Goal: Task Accomplishment & Management: Manage account settings

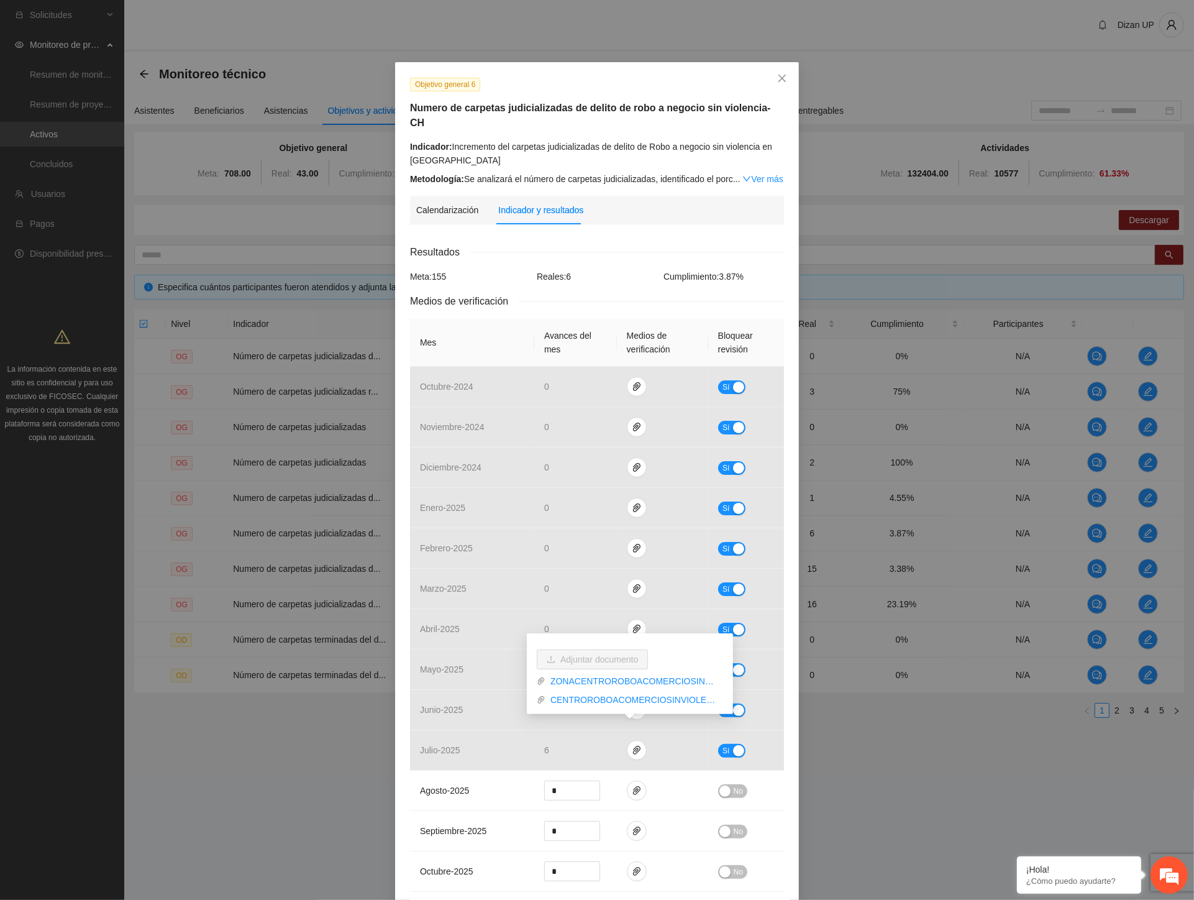
click at [267, 854] on div "Objetivo general 6 Numero de carpetas judicializadas de delito de robo a negoci…" at bounding box center [597, 450] width 1194 height 900
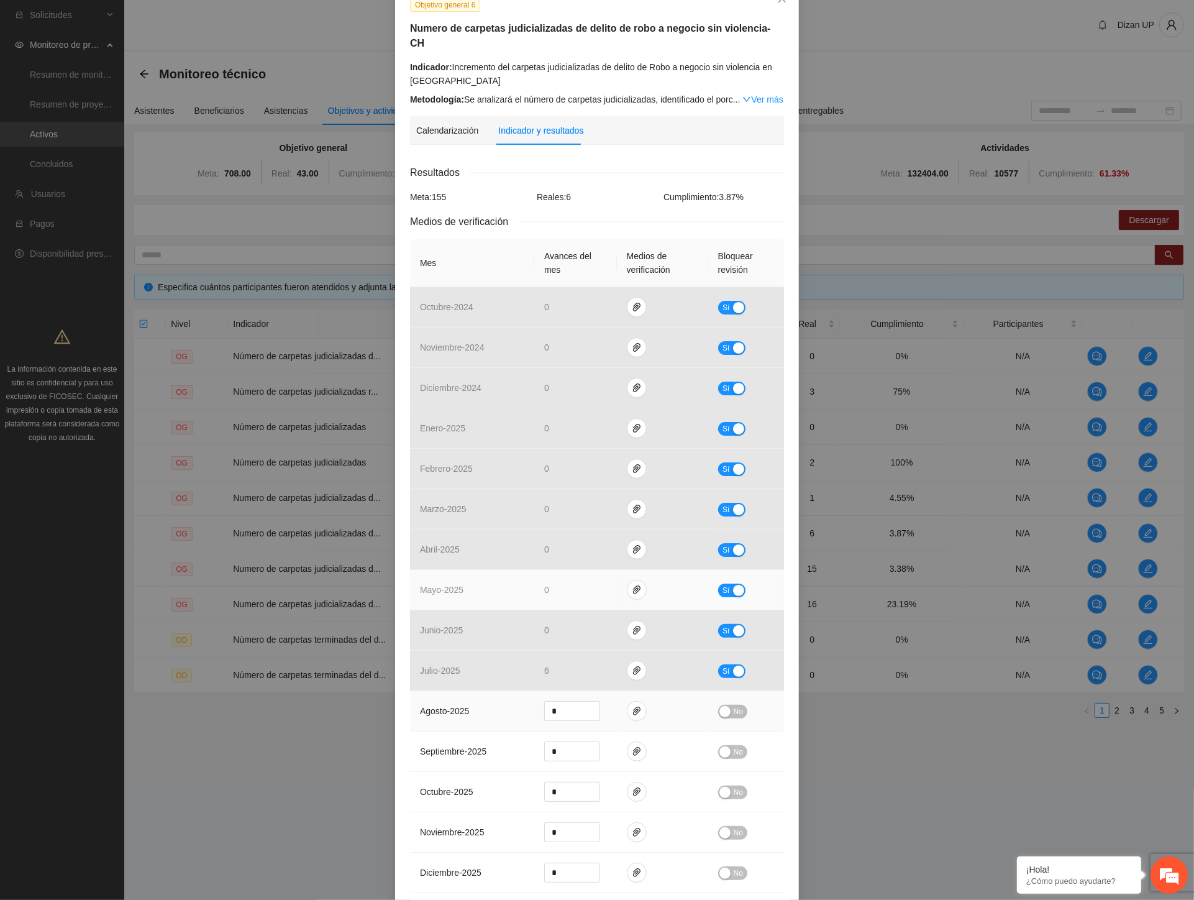
scroll to position [207, 0]
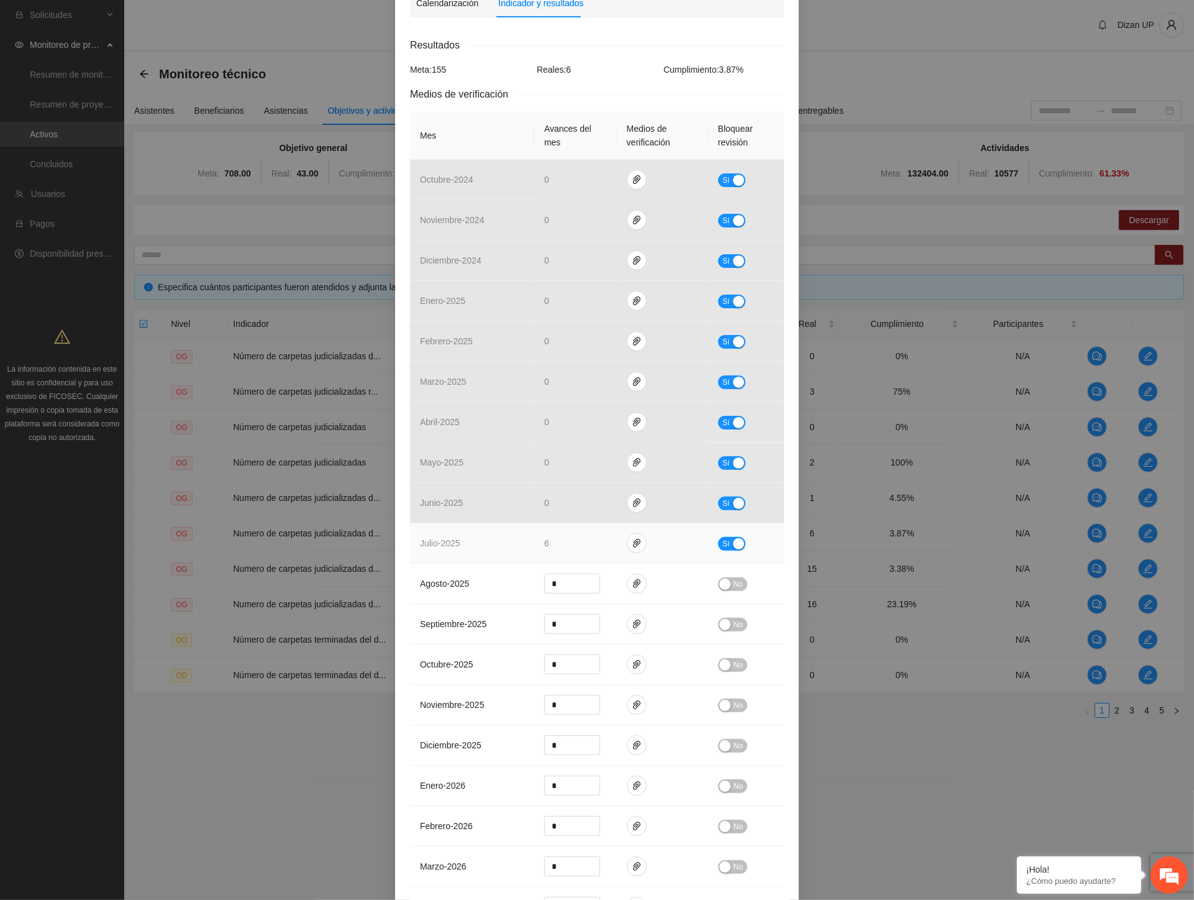
drag, startPoint x: 729, startPoint y: 525, endPoint x: 603, endPoint y: 529, distance: 126.2
click at [727, 537] on button "Sí" at bounding box center [731, 544] width 27 height 14
drag, startPoint x: 568, startPoint y: 526, endPoint x: 486, endPoint y: 531, distance: 82.2
click at [486, 531] on tr "julio - 2025 * No" at bounding box center [597, 543] width 374 height 40
type input "**"
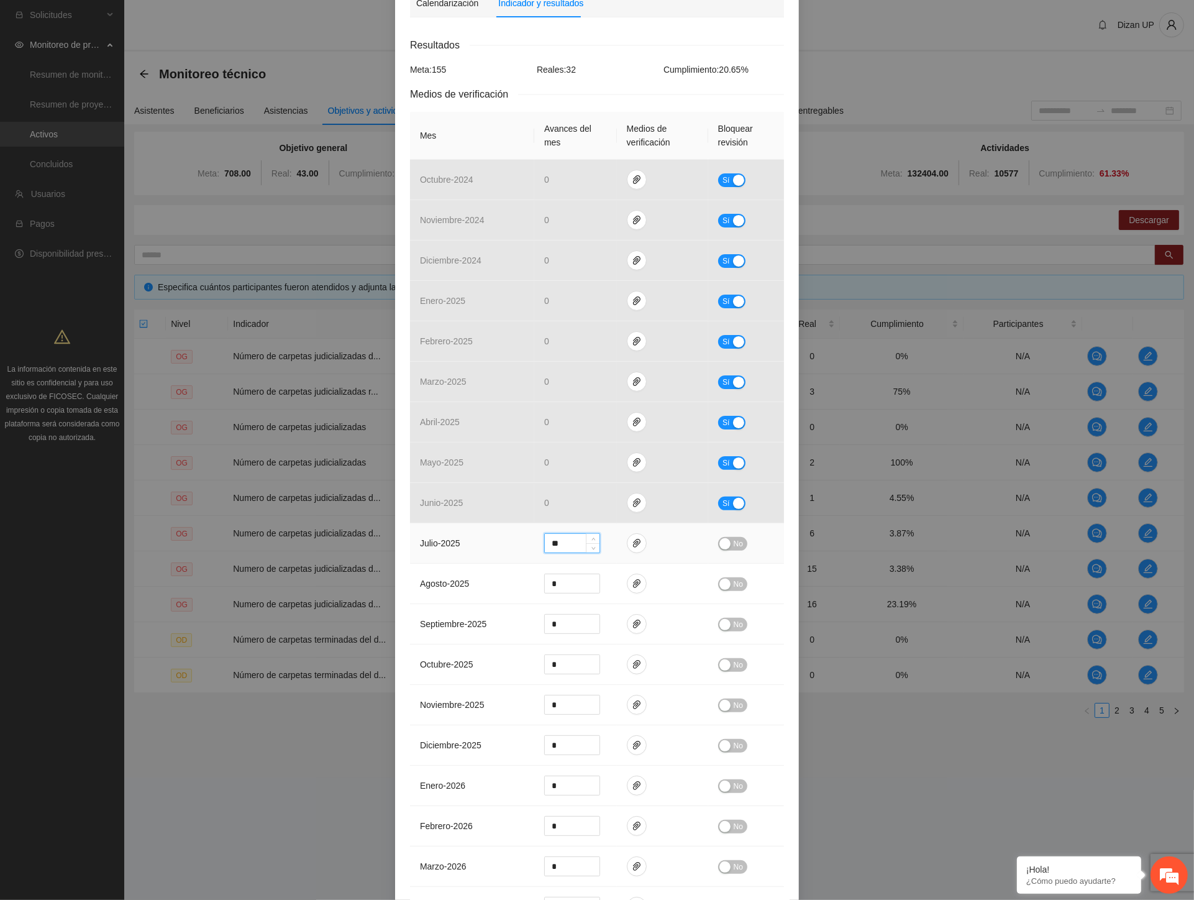
click at [719, 538] on div "button" at bounding box center [724, 543] width 11 height 11
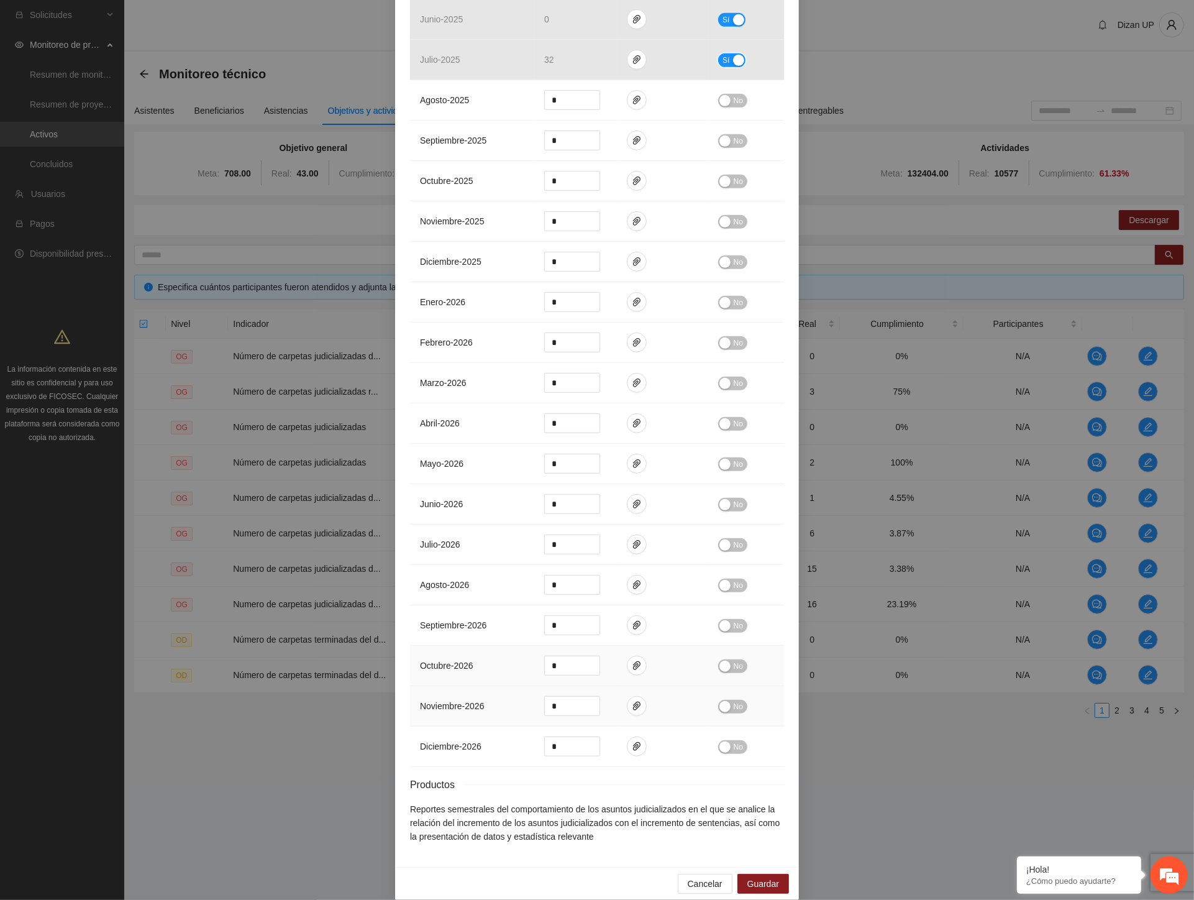
scroll to position [693, 0]
click at [750, 873] on span "Guardar" at bounding box center [763, 880] width 32 height 14
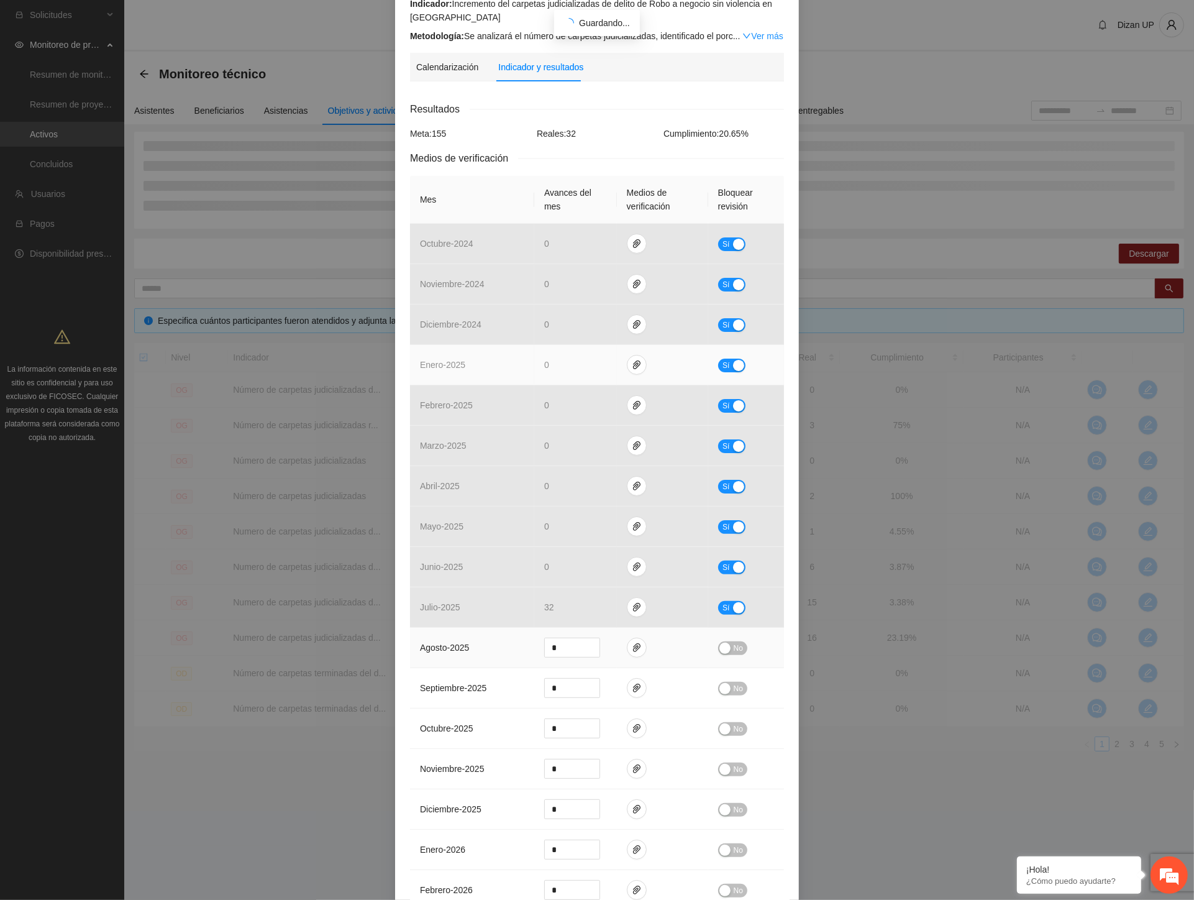
scroll to position [0, 0]
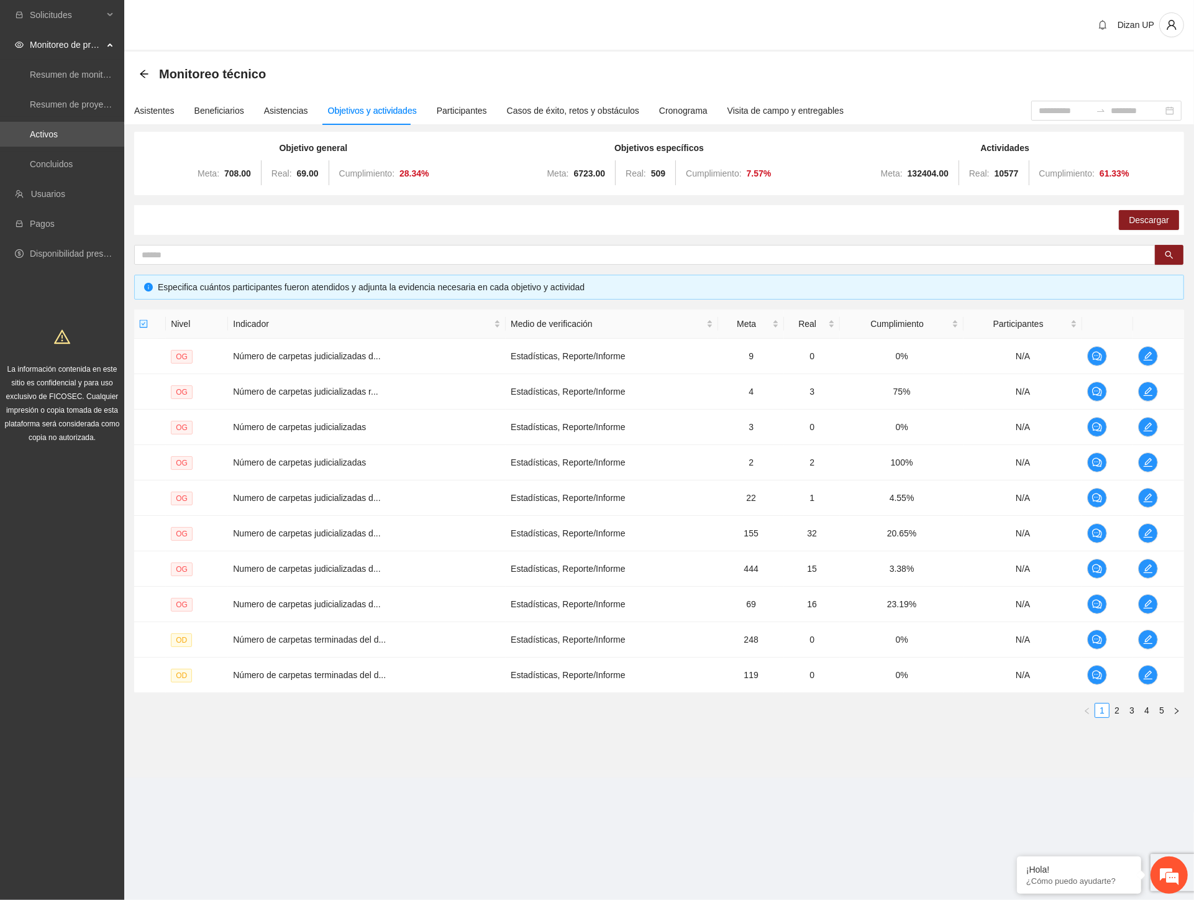
click at [542, 761] on section "Monitoreo técnico Asistentes Beneficiarios Asistencias Objetivos y actividades …" at bounding box center [659, 415] width 1070 height 726
click at [1154, 532] on span "edit" at bounding box center [1148, 533] width 19 height 10
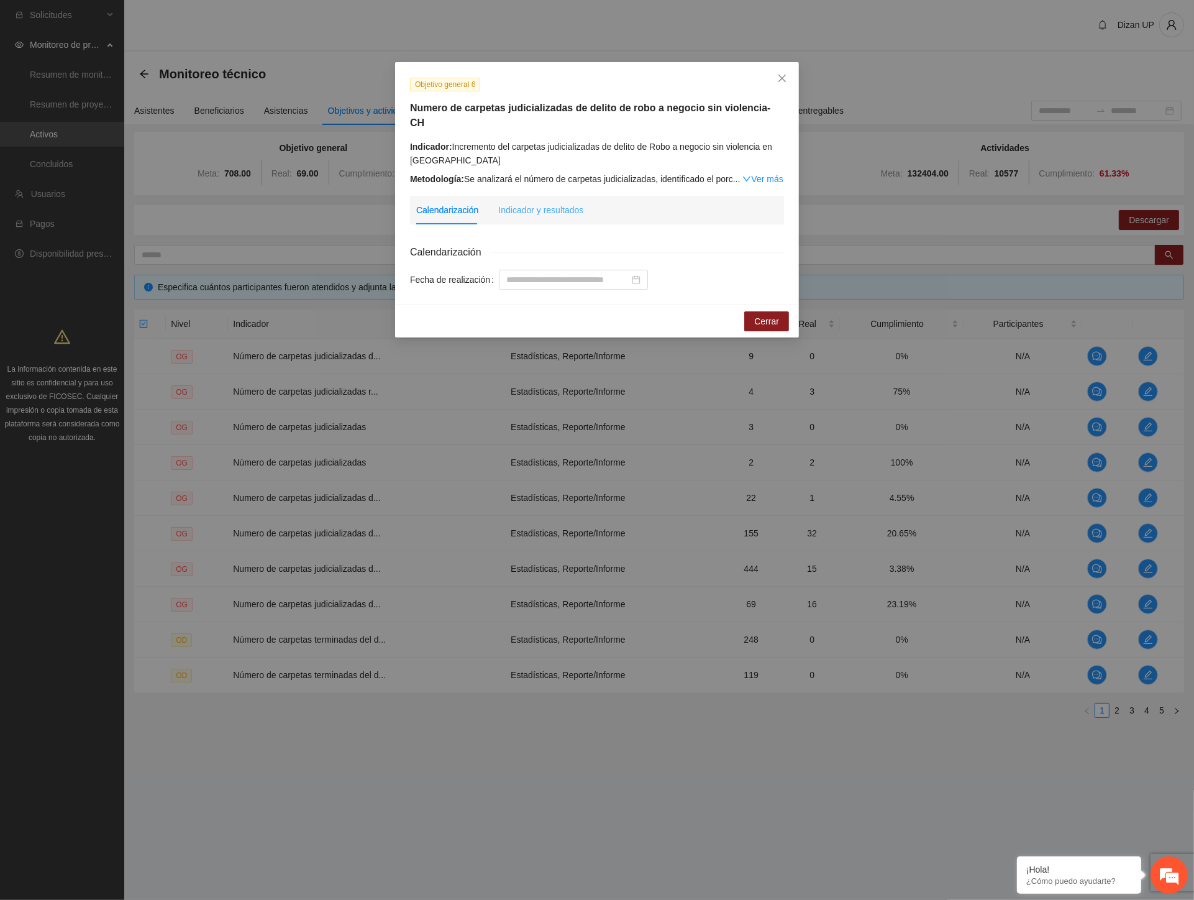
click at [559, 205] on div "Indicador y resultados" at bounding box center [540, 210] width 85 height 29
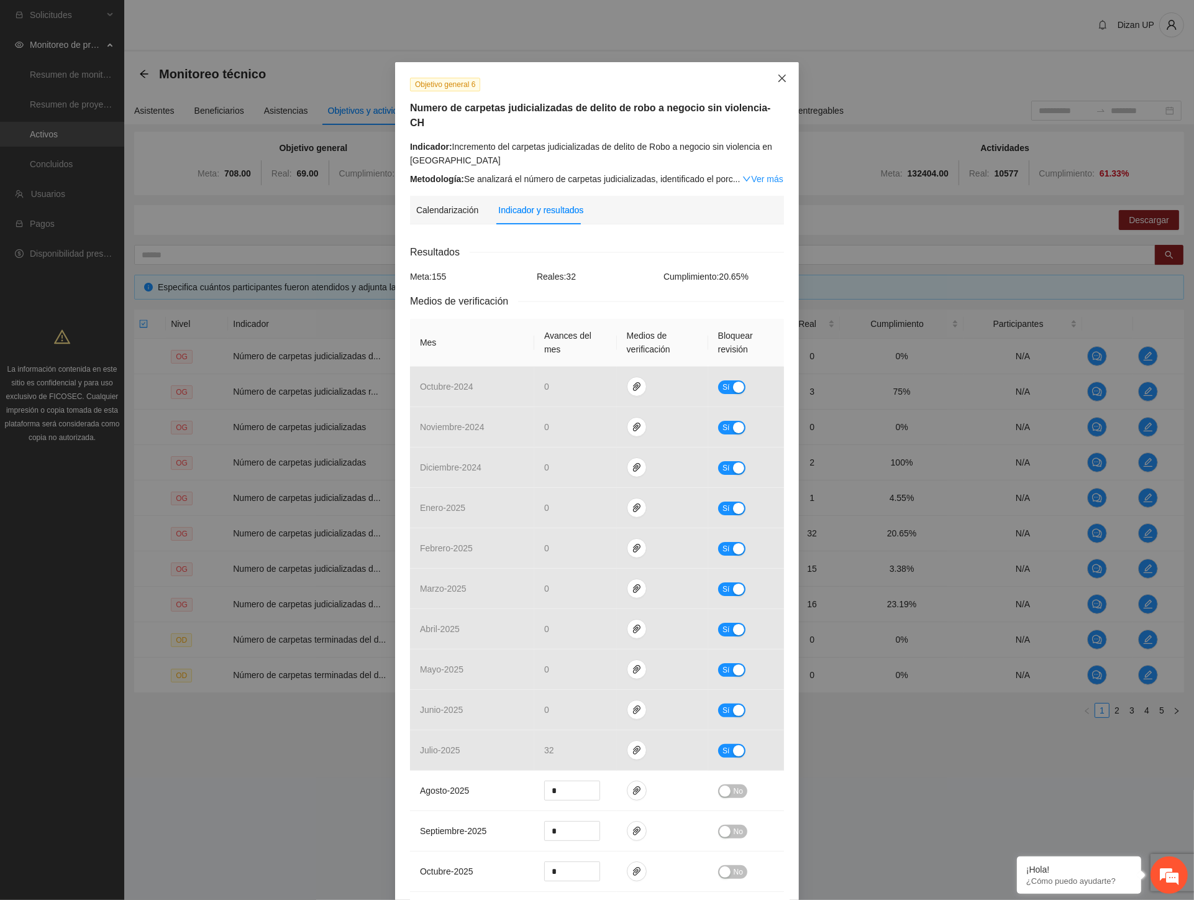
click at [779, 75] on icon "close" at bounding box center [782, 78] width 10 height 10
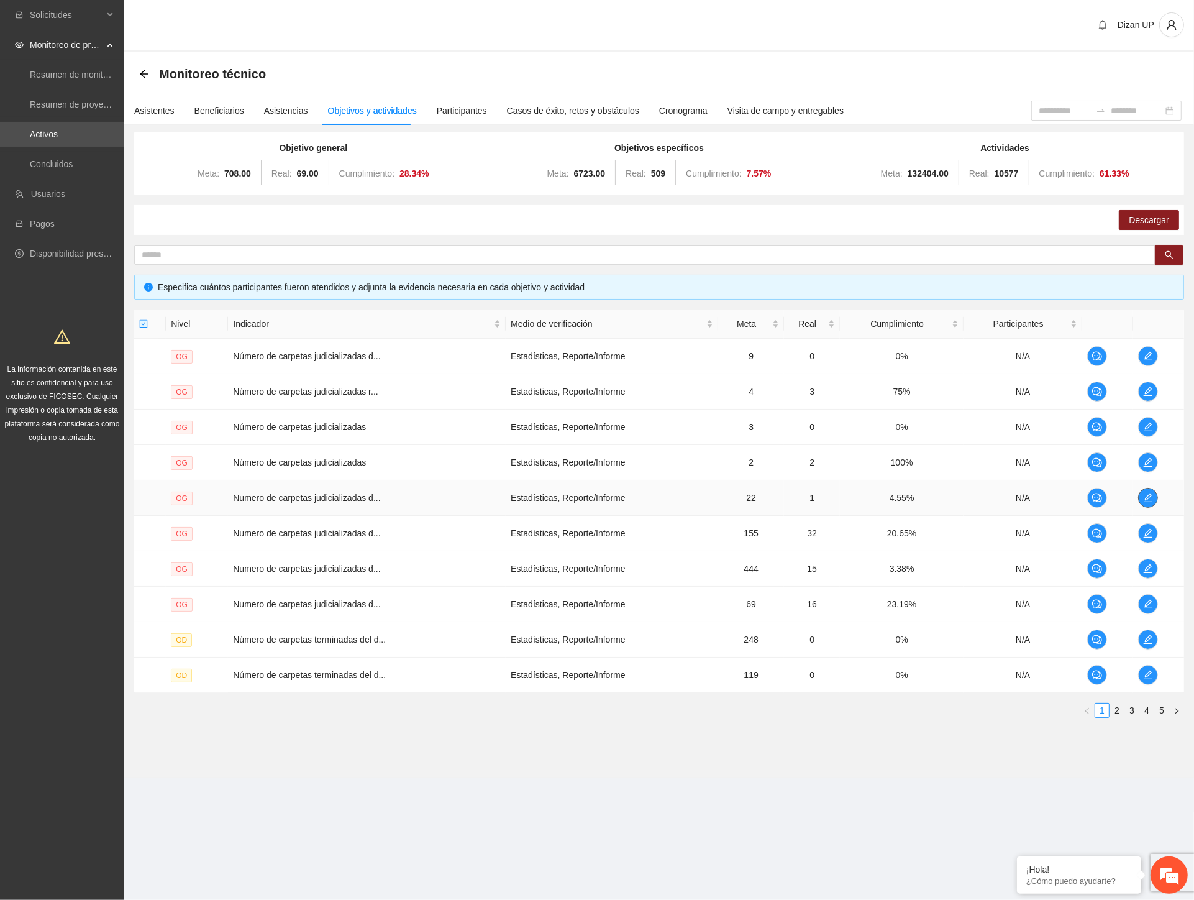
click at [1147, 498] on icon "edit" at bounding box center [1148, 498] width 10 height 10
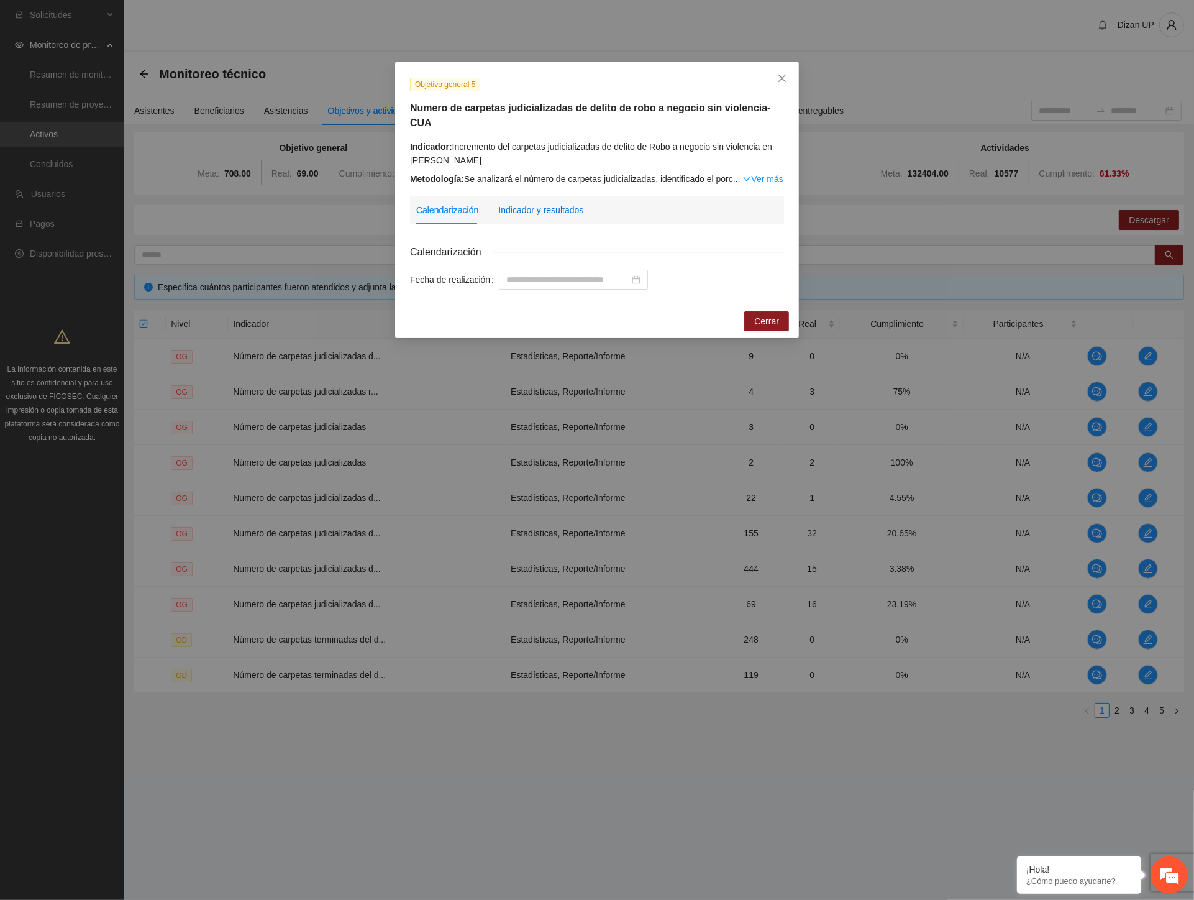
click at [554, 203] on div "Indicador y resultados" at bounding box center [540, 210] width 85 height 14
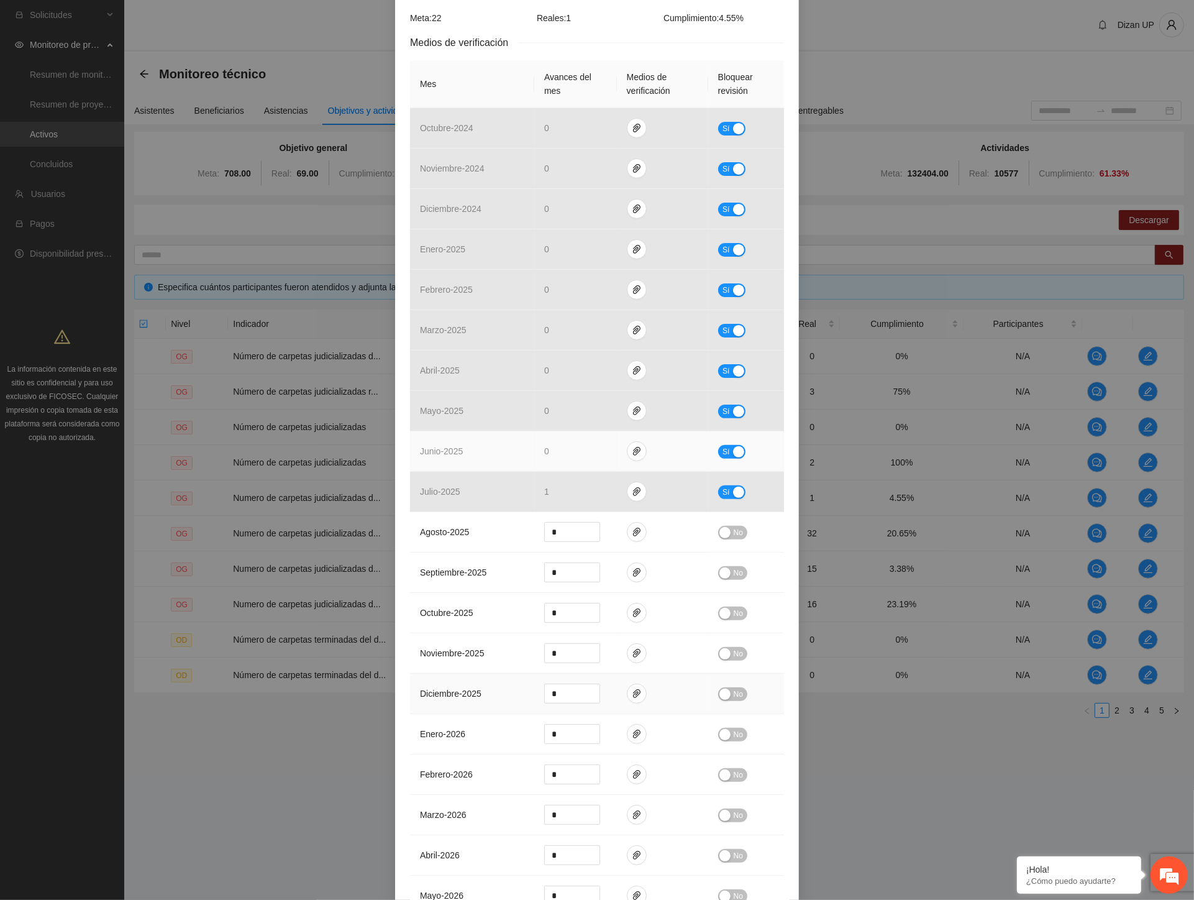
scroll to position [414, 0]
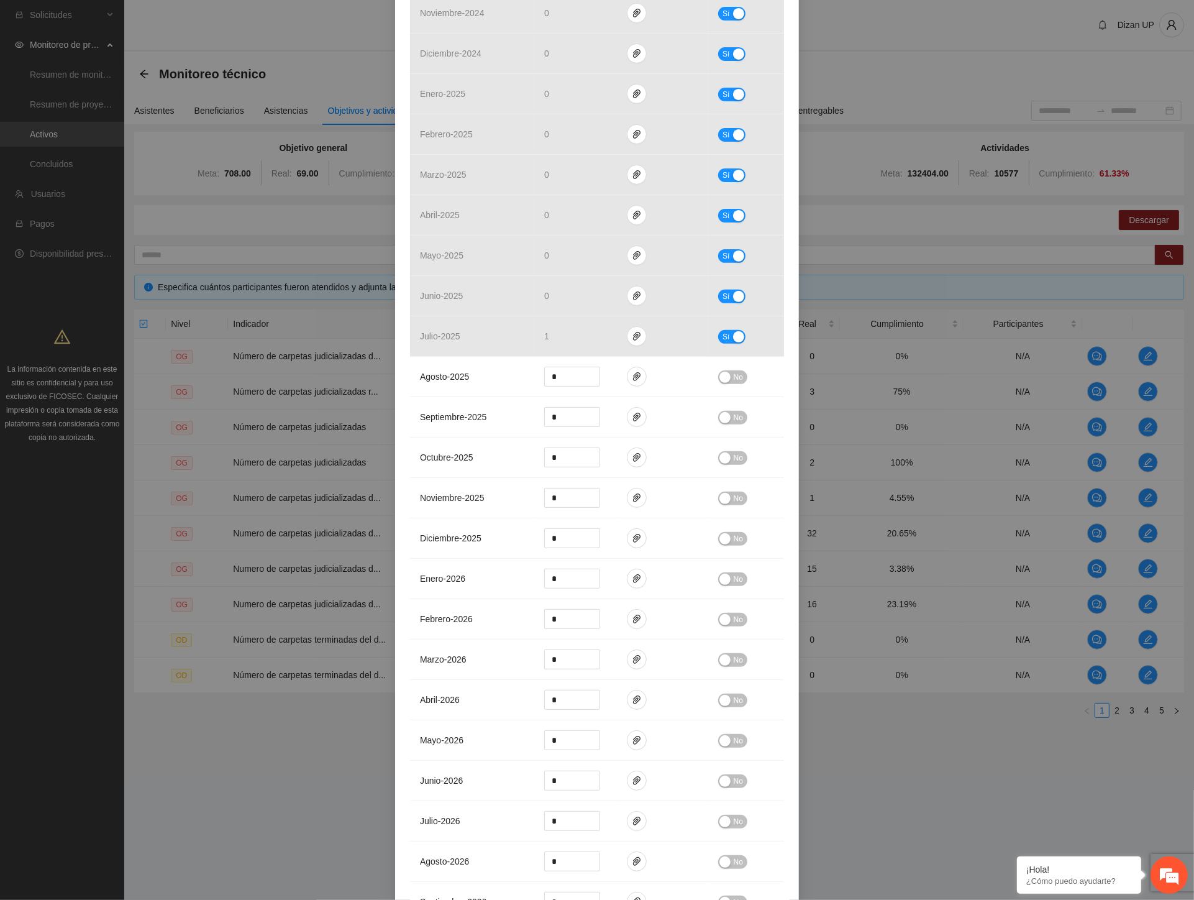
drag, startPoint x: 1041, startPoint y: 701, endPoint x: 1008, endPoint y: 693, distance: 34.4
click at [1041, 701] on div "Objetivo general 5 Numero de carpetas judicializadas de delito de robo a negoci…" at bounding box center [597, 450] width 1194 height 900
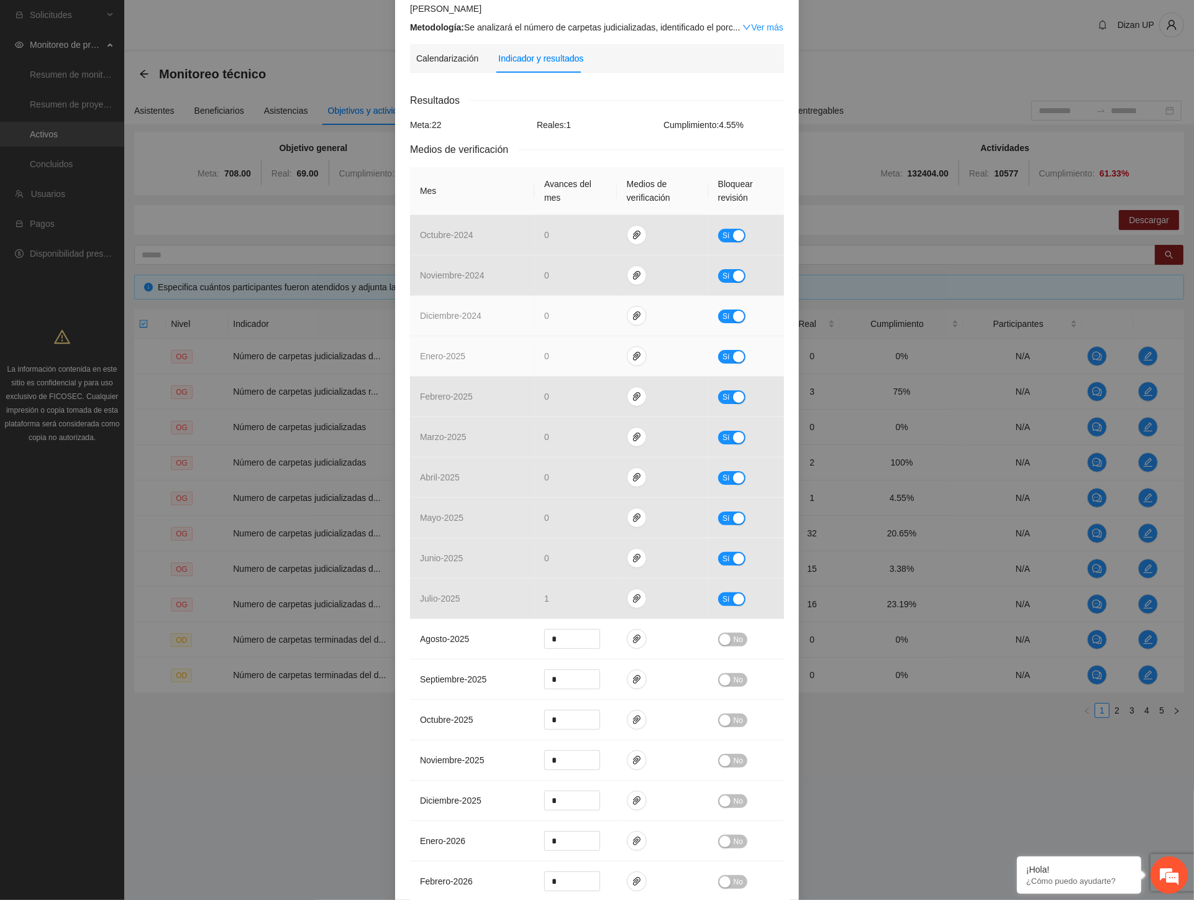
scroll to position [0, 0]
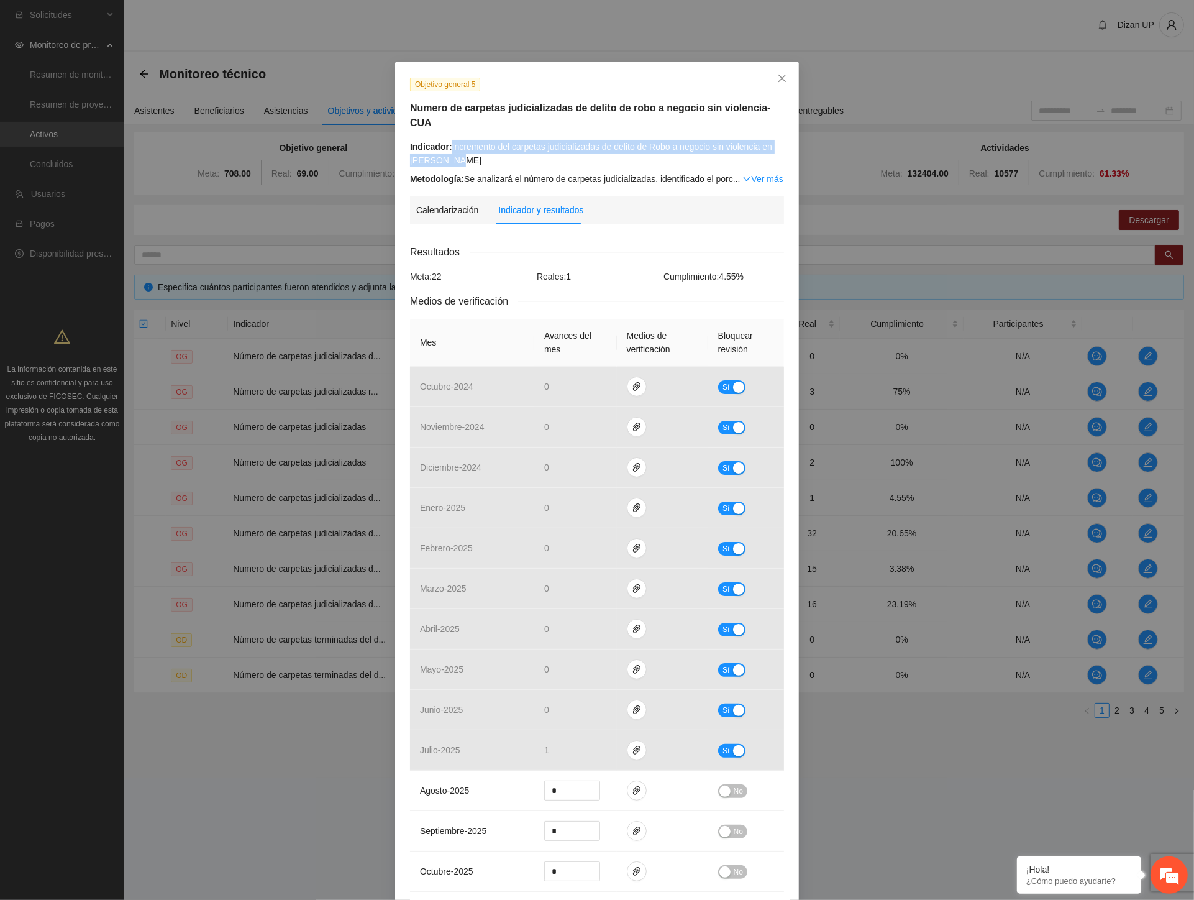
drag, startPoint x: 445, startPoint y: 131, endPoint x: 457, endPoint y: 139, distance: 14.0
click at [457, 140] on div "Indicador: Incremento del carpetas judicializadas de delito de Robo a negocio s…" at bounding box center [597, 153] width 374 height 27
copy div "Incremento del carpetas judicializadas de delito de Robo a negocio sin violenci…"
drag, startPoint x: 493, startPoint y: 163, endPoint x: 499, endPoint y: 153, distance: 11.7
click at [495, 172] on div "Metodología: Se analizará el número de carpetas judicializadas, identificado el…" at bounding box center [597, 179] width 374 height 14
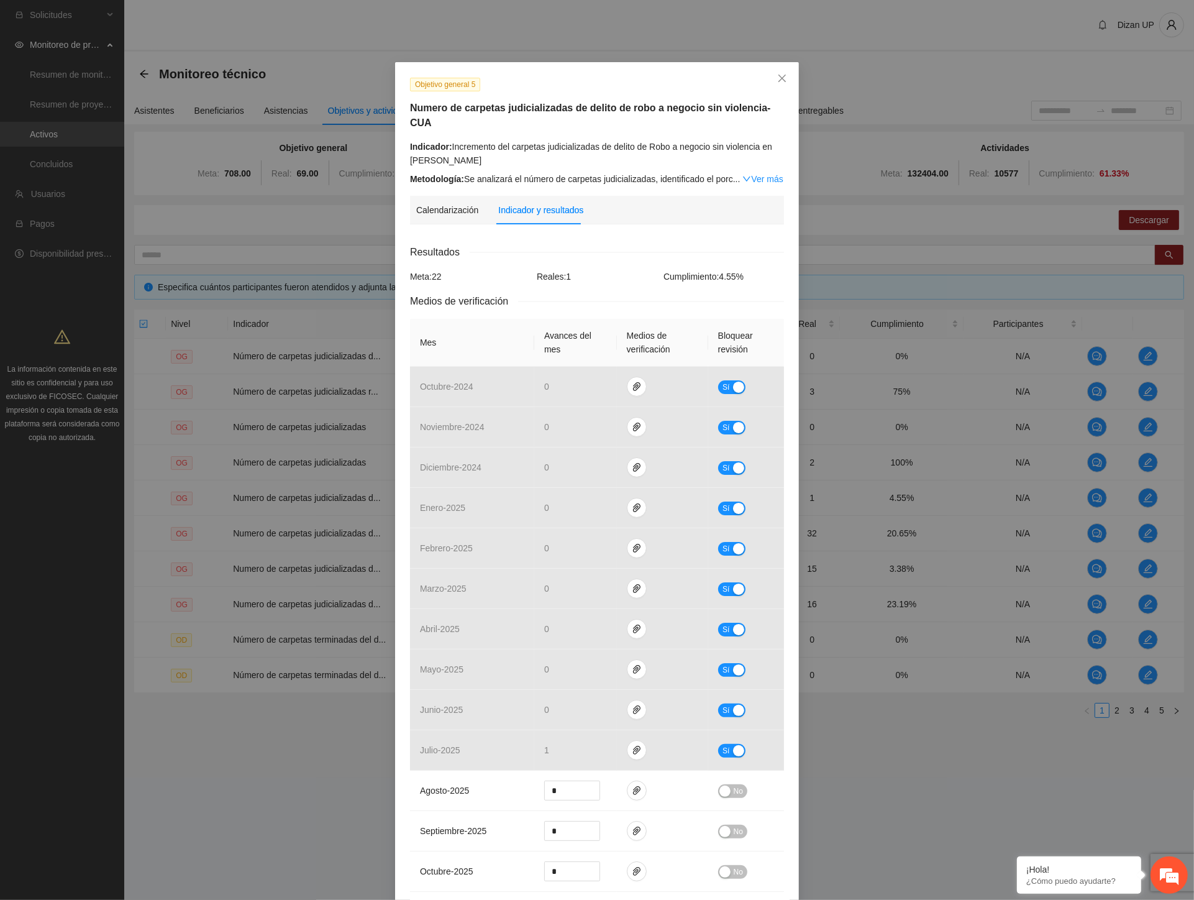
click at [460, 144] on div "Indicador: Incremento del carpetas judicializadas de delito de Robo a negocio s…" at bounding box center [597, 153] width 374 height 27
click at [778, 76] on icon "close" at bounding box center [782, 78] width 10 height 10
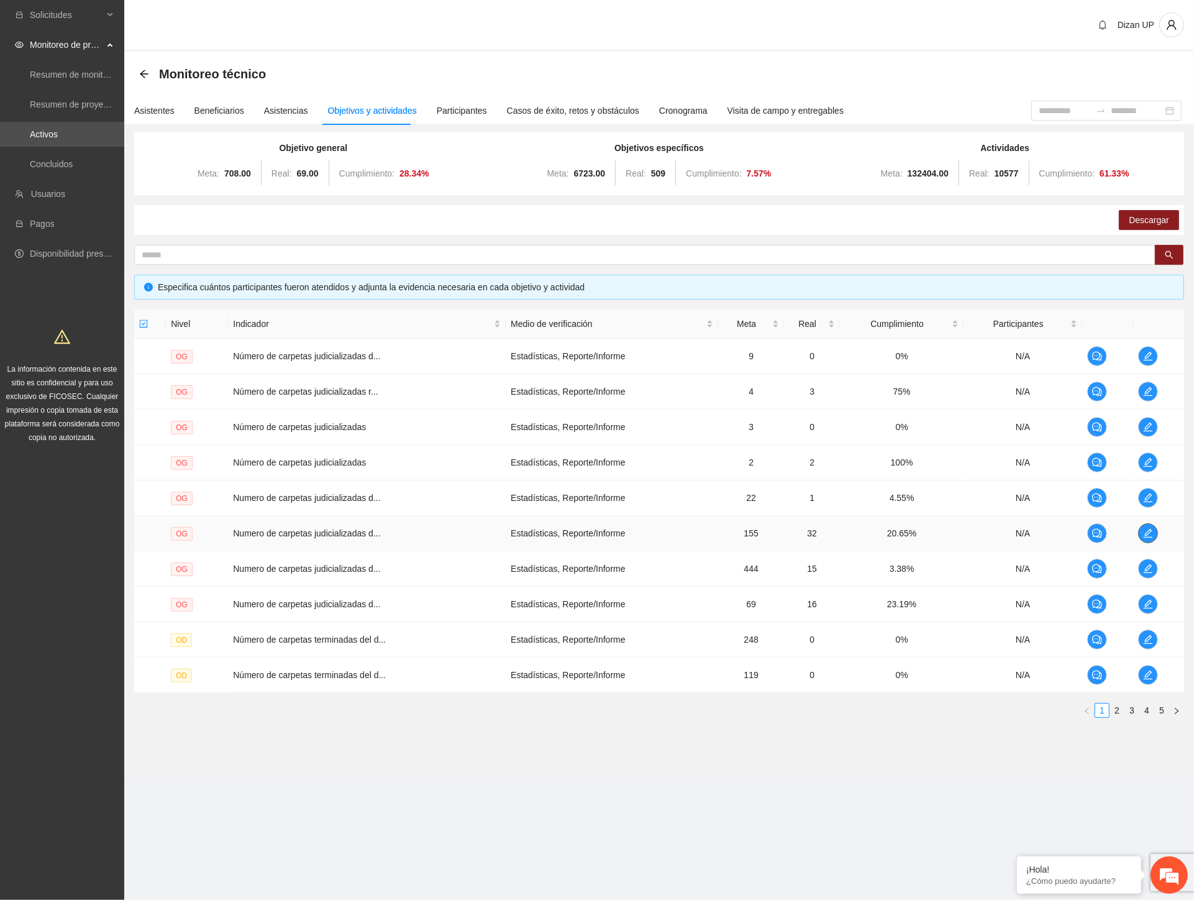
click at [1142, 535] on span "edit" at bounding box center [1148, 533] width 19 height 10
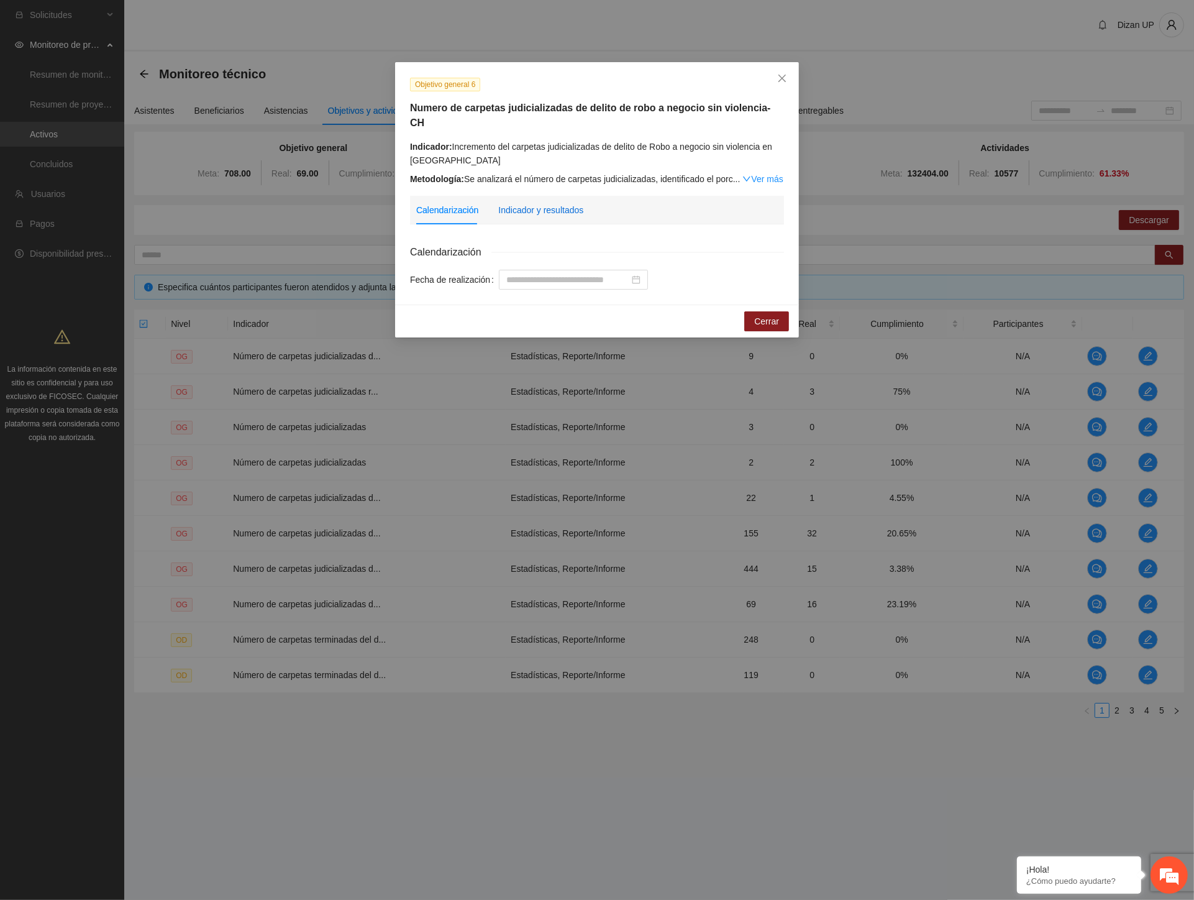
click at [528, 203] on div "Indicador y resultados" at bounding box center [540, 210] width 85 height 14
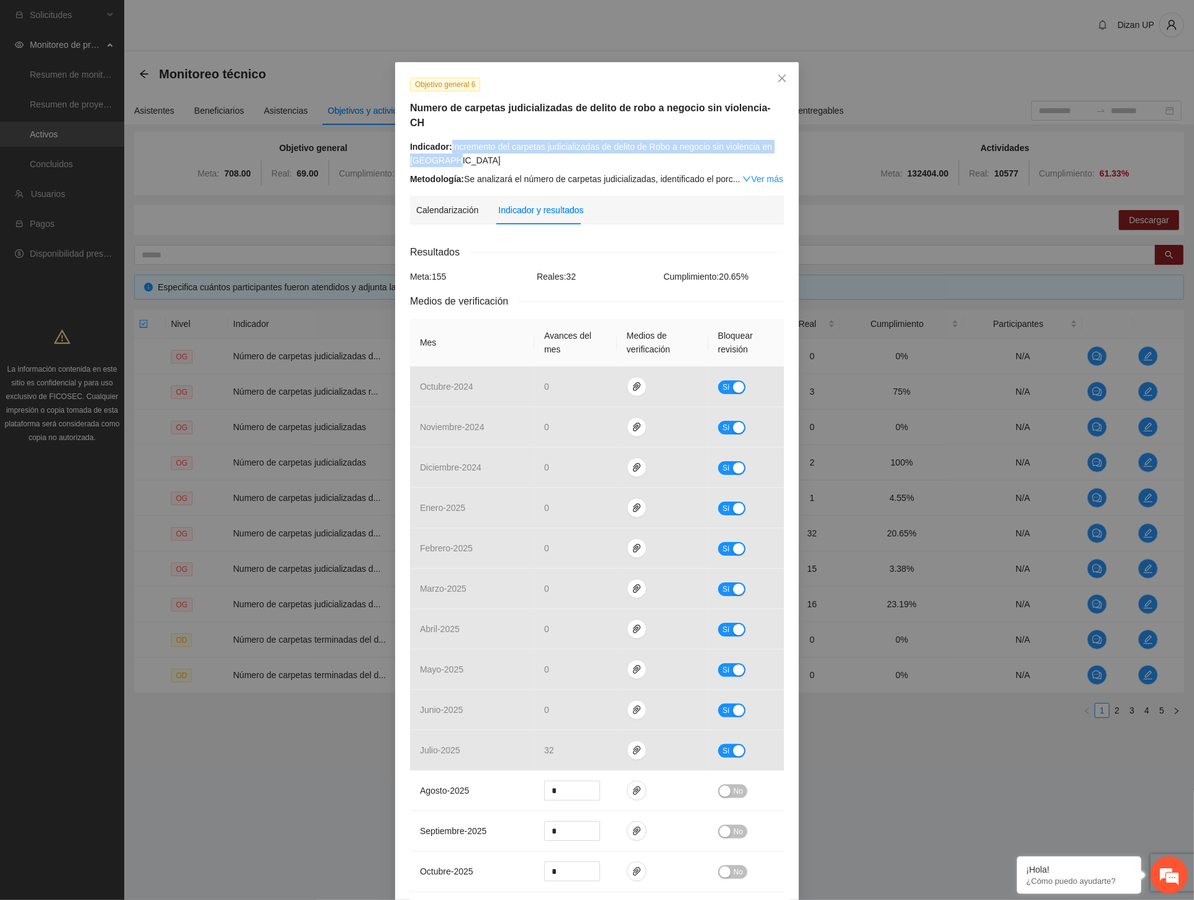
drag, startPoint x: 455, startPoint y: 150, endPoint x: 448, endPoint y: 129, distance: 21.8
click at [448, 140] on div "Indicador: Incremento del carpetas judicializadas de delito de Robo a negocio s…" at bounding box center [597, 153] width 374 height 27
copy div "Incremento del carpetas judicializadas de delito de Robo a negocio sin violenci…"
drag, startPoint x: 511, startPoint y: 240, endPoint x: 707, endPoint y: 97, distance: 242.3
click at [513, 244] on div "Resultados" at bounding box center [597, 252] width 374 height 16
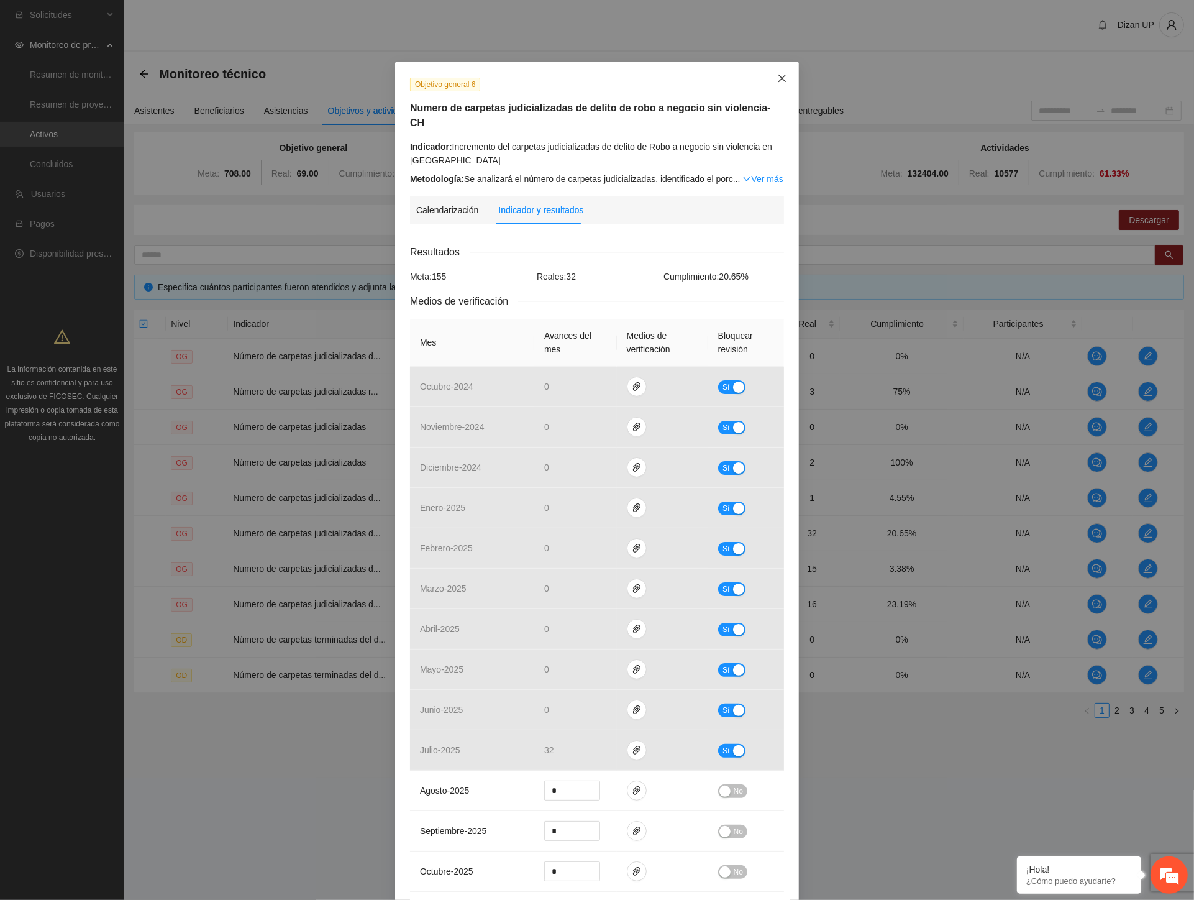
click at [777, 76] on icon "close" at bounding box center [782, 78] width 10 height 10
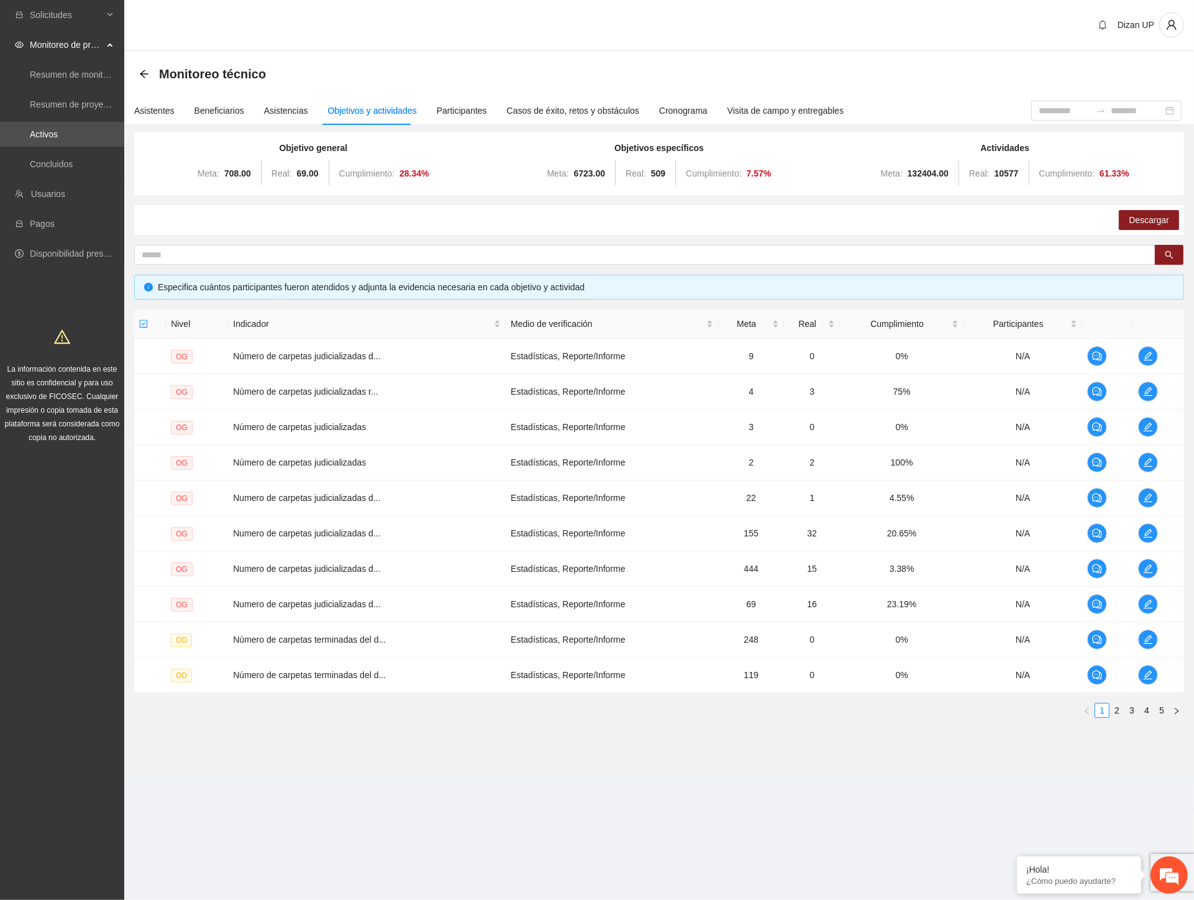
click at [954, 755] on section "Monitoreo técnico Asistentes Beneficiarios Asistencias Objetivos y actividades …" at bounding box center [659, 415] width 1070 height 726
click at [987, 777] on section "Monitoreo técnico Asistentes Beneficiarios Asistencias Objetivos y actividades …" at bounding box center [659, 415] width 1070 height 726
click at [718, 512] on td "22" at bounding box center [751, 497] width 66 height 35
click at [1147, 540] on button "button" at bounding box center [1148, 533] width 20 height 20
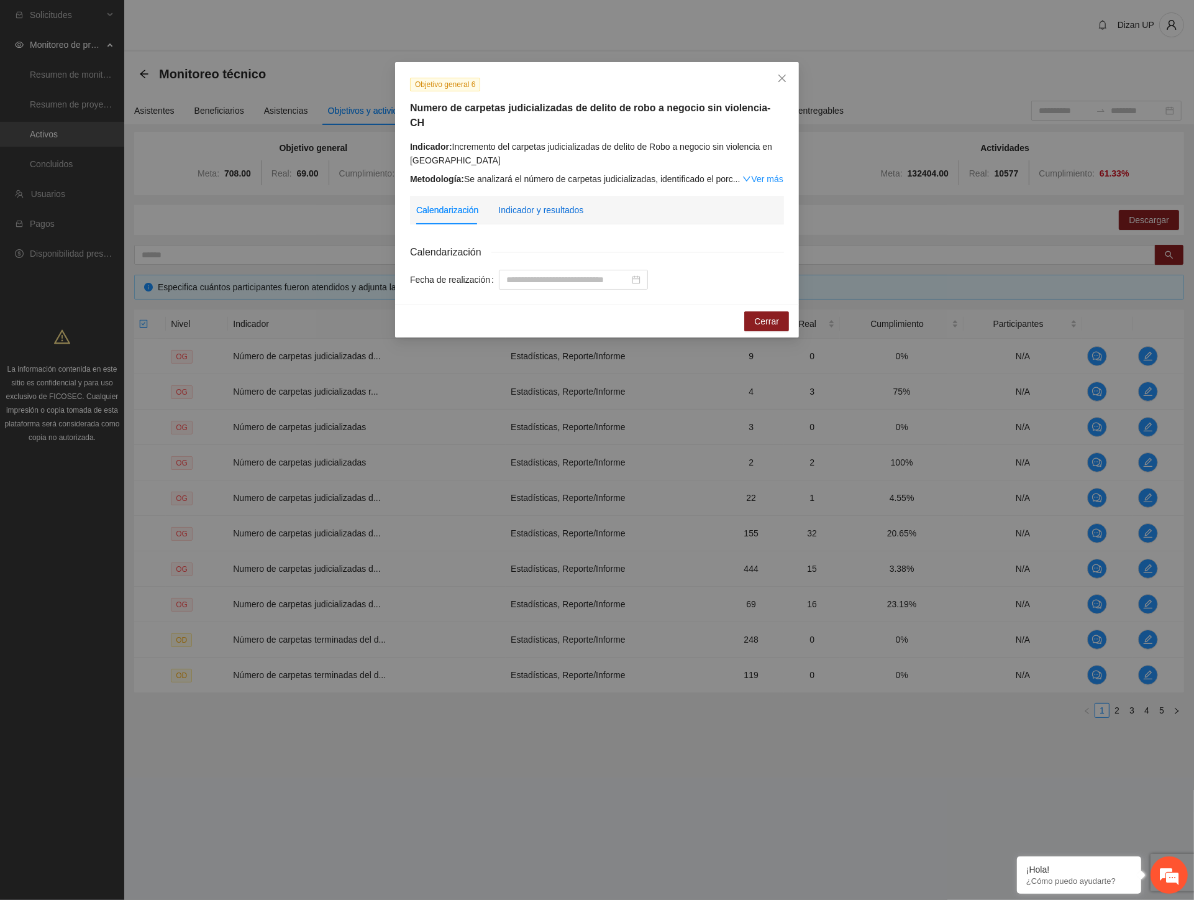
click at [548, 203] on div "Indicador y resultados" at bounding box center [540, 210] width 85 height 14
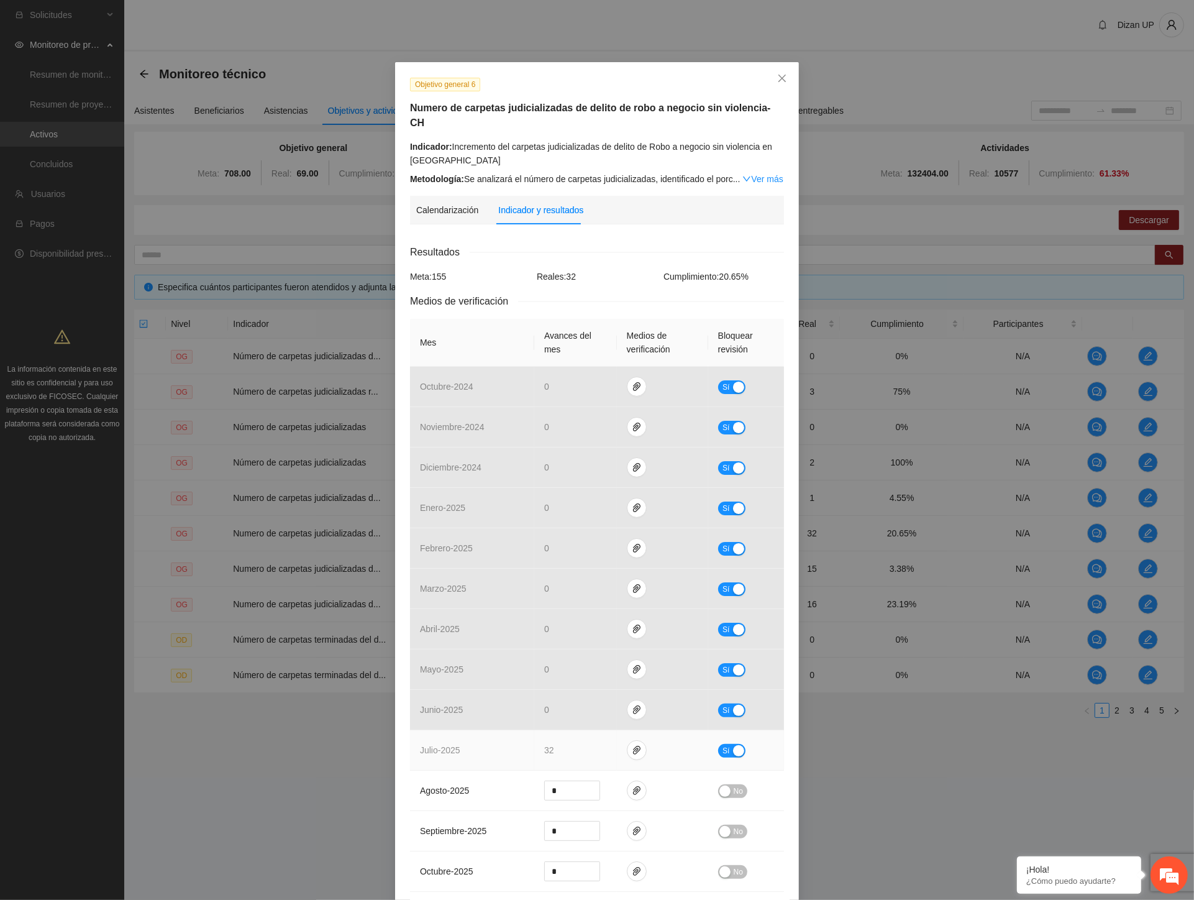
click at [723, 747] on td "Sí" at bounding box center [746, 750] width 76 height 40
click at [724, 744] on button "Sí" at bounding box center [731, 751] width 27 height 14
type input "**"
click at [591, 752] on icon "down" at bounding box center [593, 754] width 4 height 4
click at [721, 745] on div "button" at bounding box center [724, 750] width 11 height 11
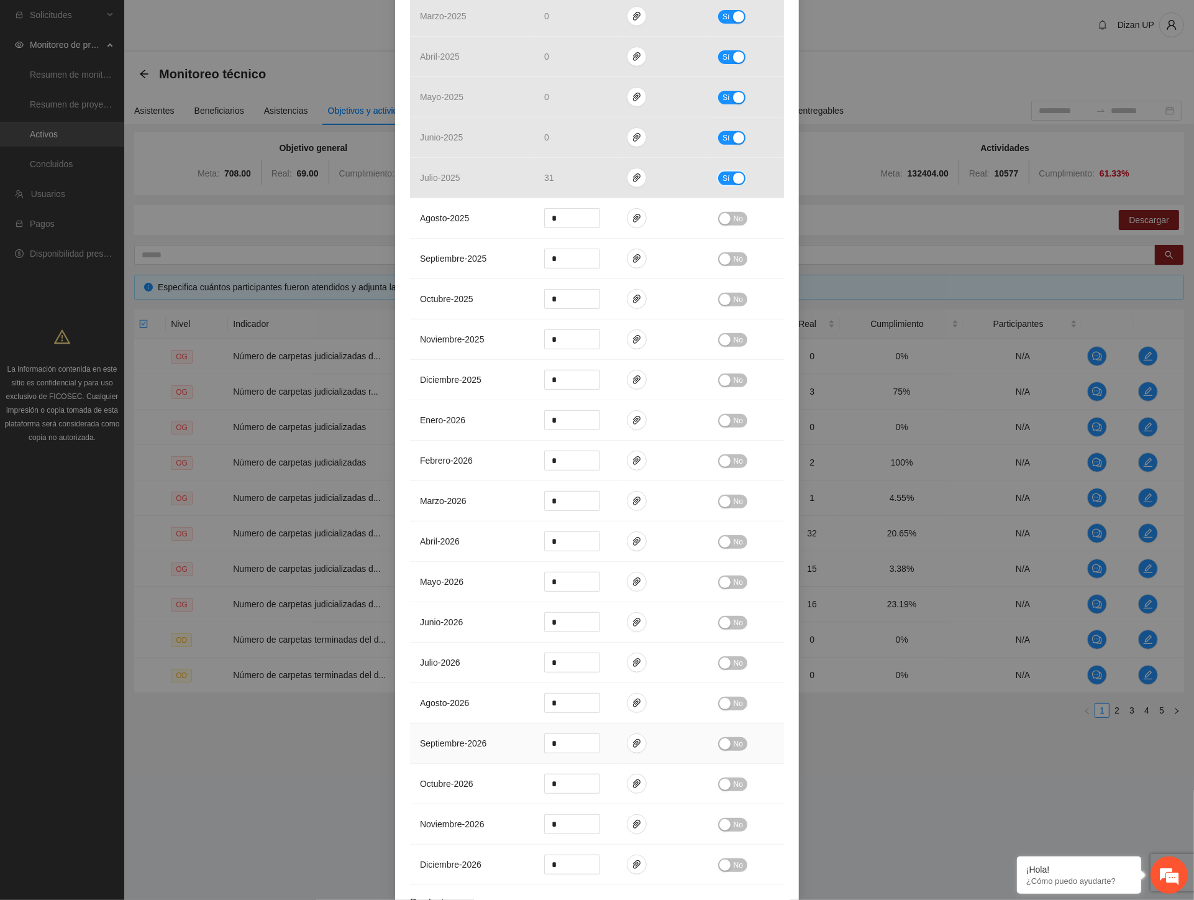
scroll to position [693, 0]
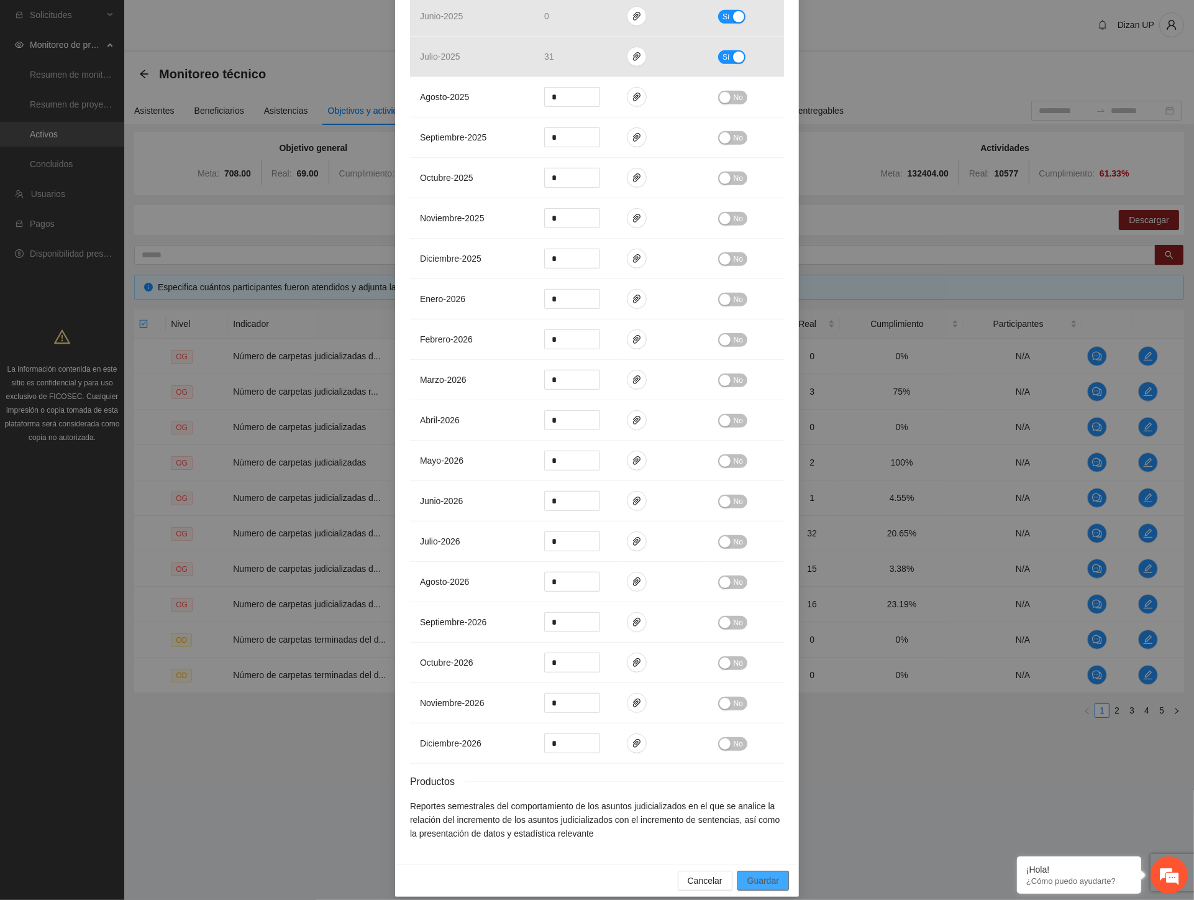
drag, startPoint x: 755, startPoint y: 870, endPoint x: 1171, endPoint y: 739, distance: 436.2
click at [758, 873] on span "Guardar" at bounding box center [763, 880] width 32 height 14
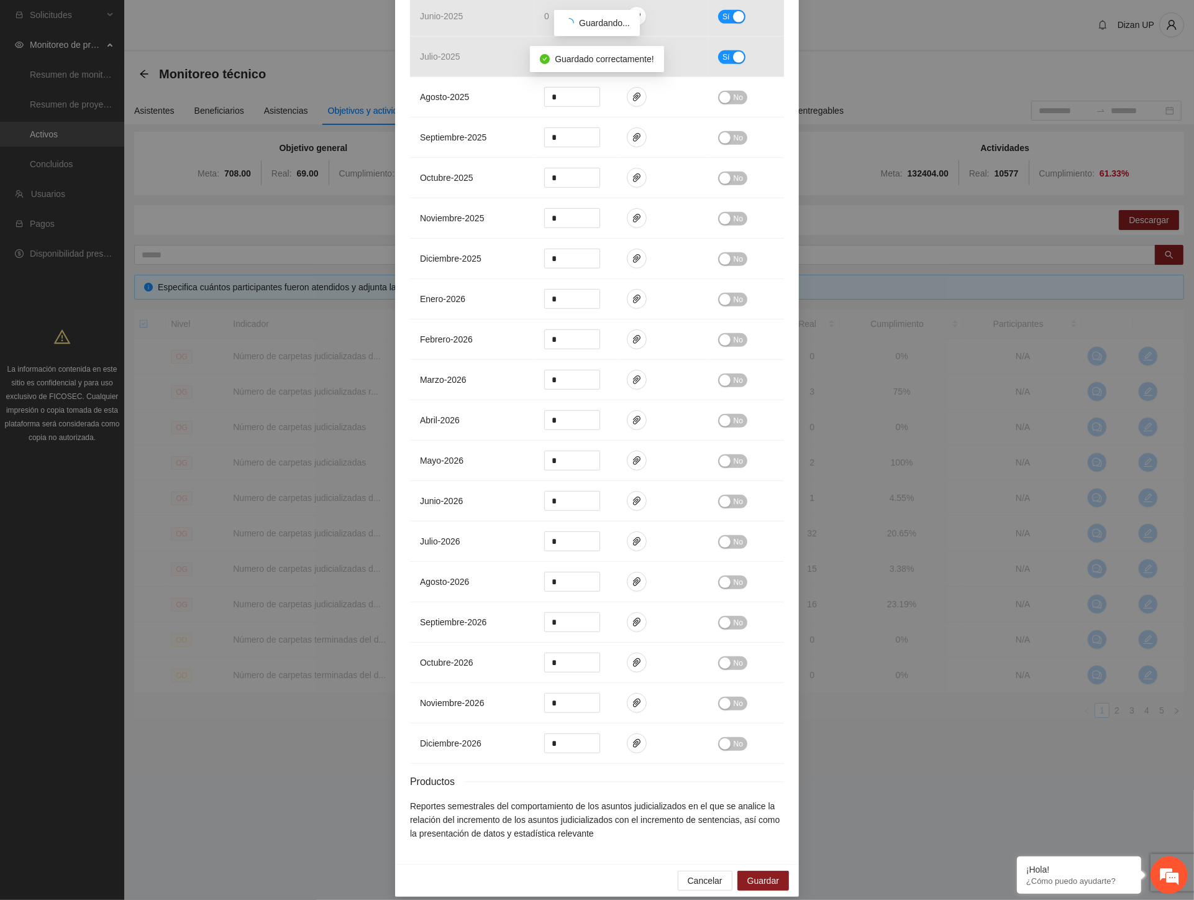
scroll to position [631, 0]
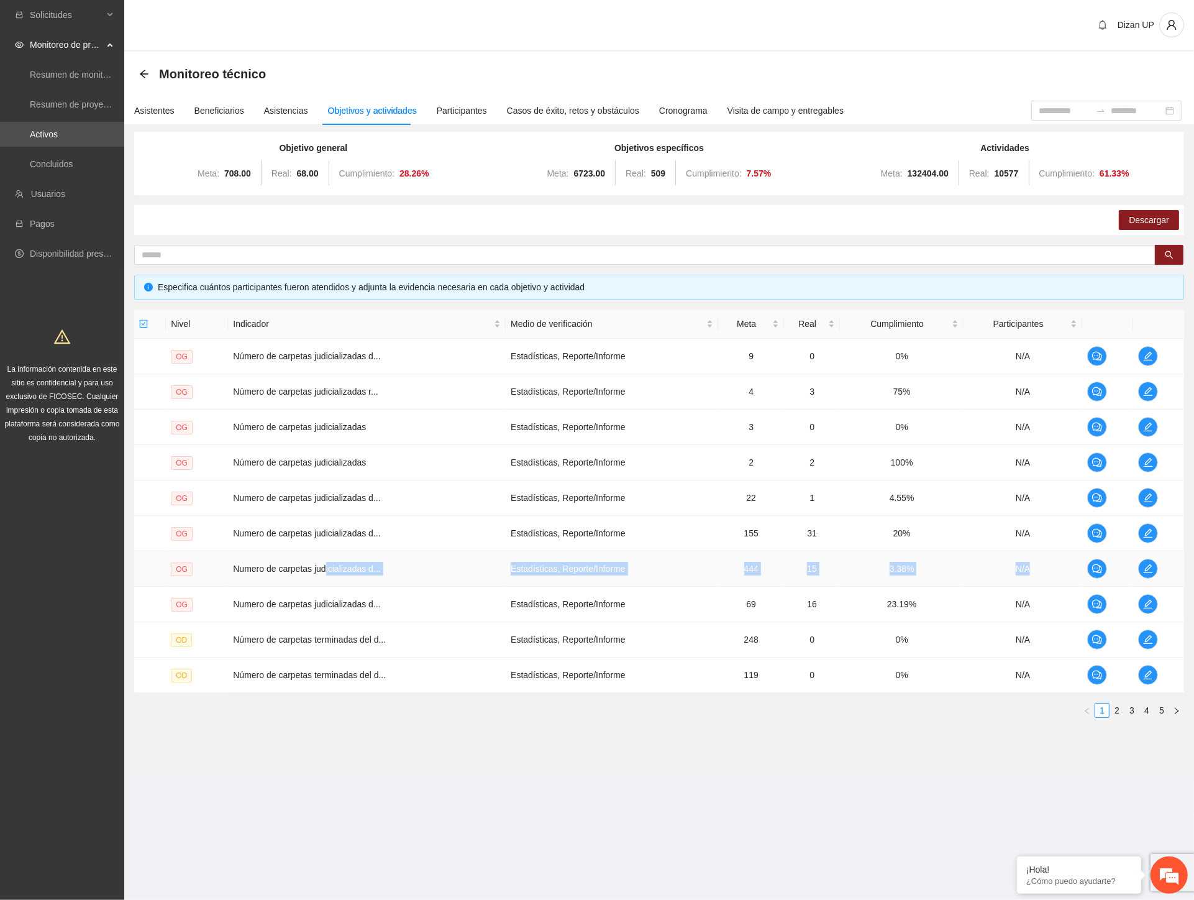
drag, startPoint x: 326, startPoint y: 565, endPoint x: 1135, endPoint y: 569, distance: 809.5
click at [1135, 569] on tr "OG Numero de carpetas judicializadas d... Estadísticas, Reporte/Informe 444 15 …" at bounding box center [659, 568] width 1050 height 35
click at [1152, 564] on icon "edit" at bounding box center [1148, 568] width 10 height 10
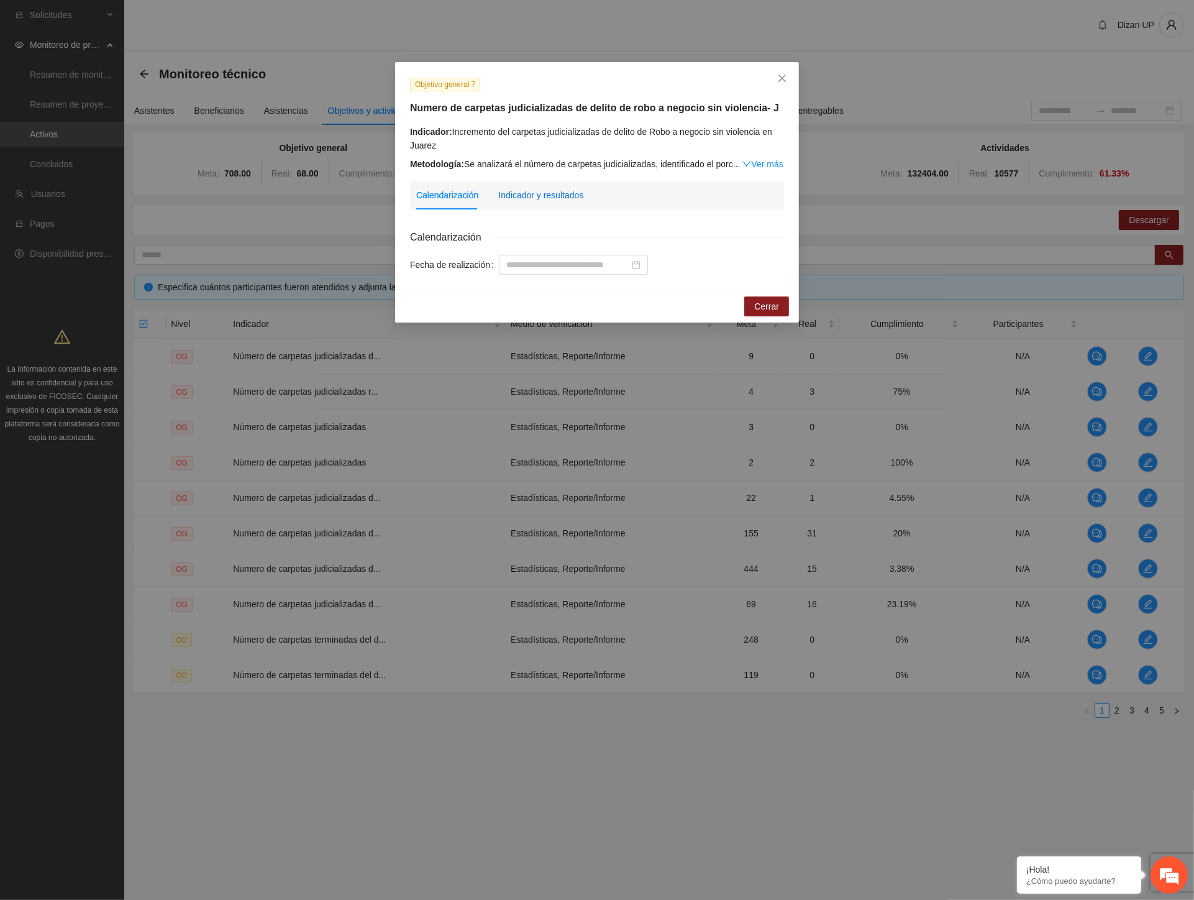
click at [522, 194] on div "Indicador y resultados" at bounding box center [540, 195] width 85 height 14
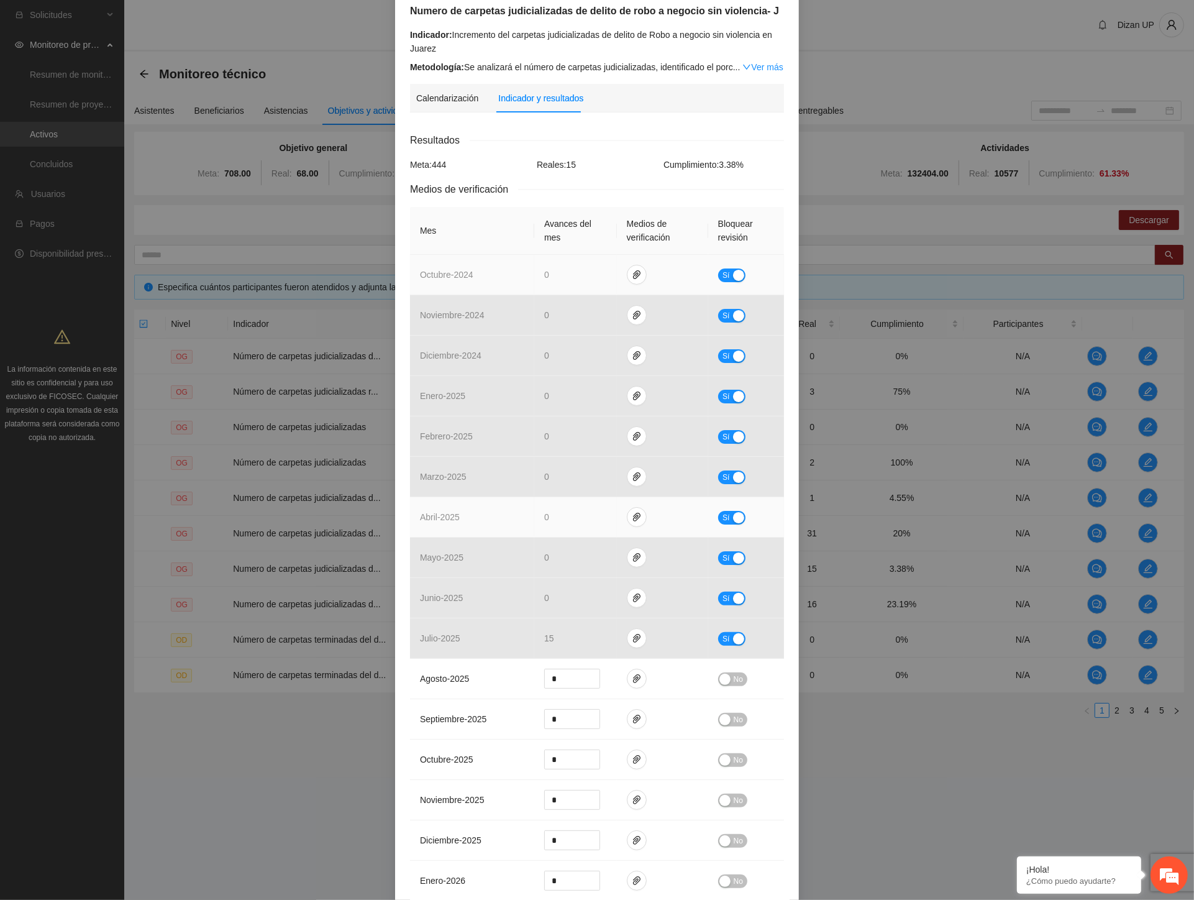
scroll to position [207, 0]
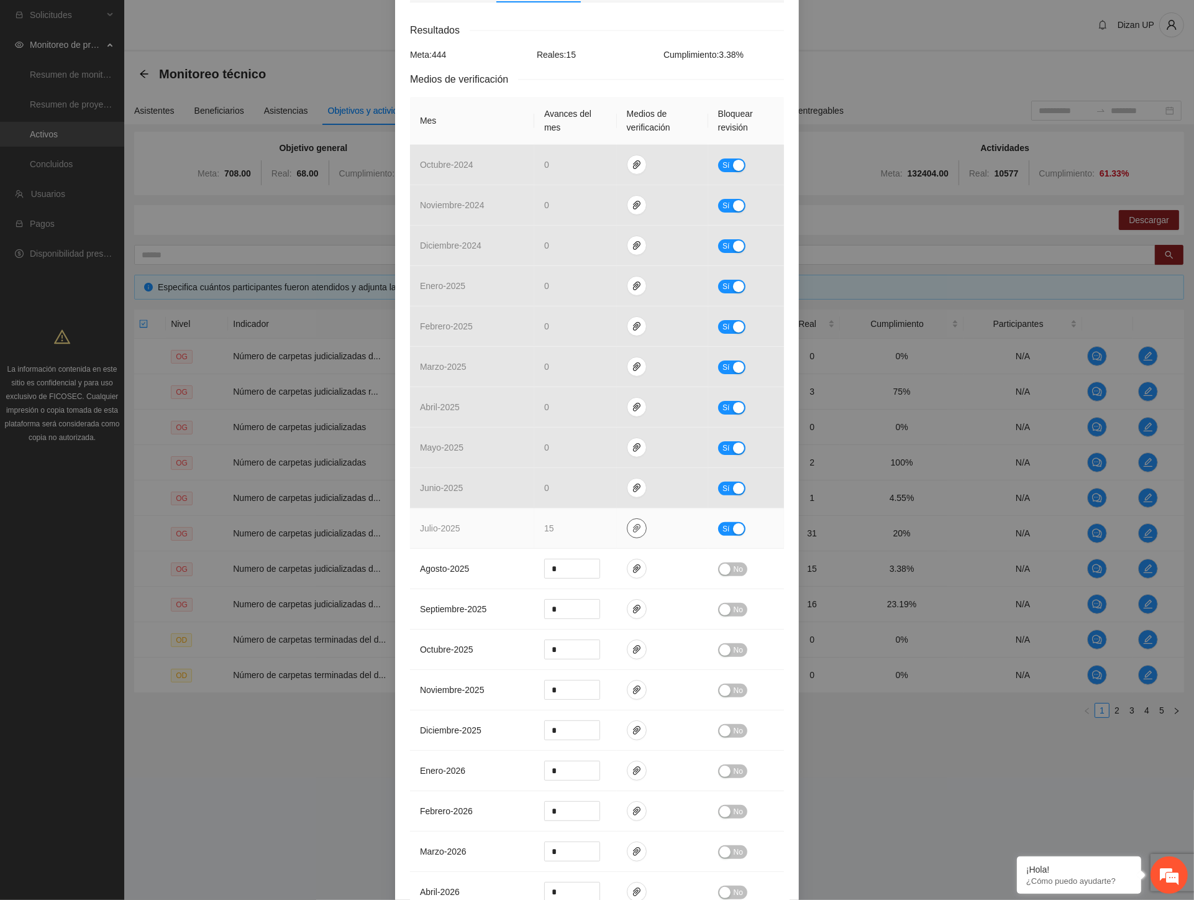
click at [632, 525] on icon "paper-clip" at bounding box center [637, 528] width 10 height 10
click at [560, 475] on link "ZONANORTEROBOACOMERCIOSINVIOLENCIA_0001.pdf" at bounding box center [634, 474] width 178 height 14
click at [569, 493] on link "NORTEROBOACOMERCIOSINVIOLENCIA.xlsx" at bounding box center [634, 492] width 178 height 14
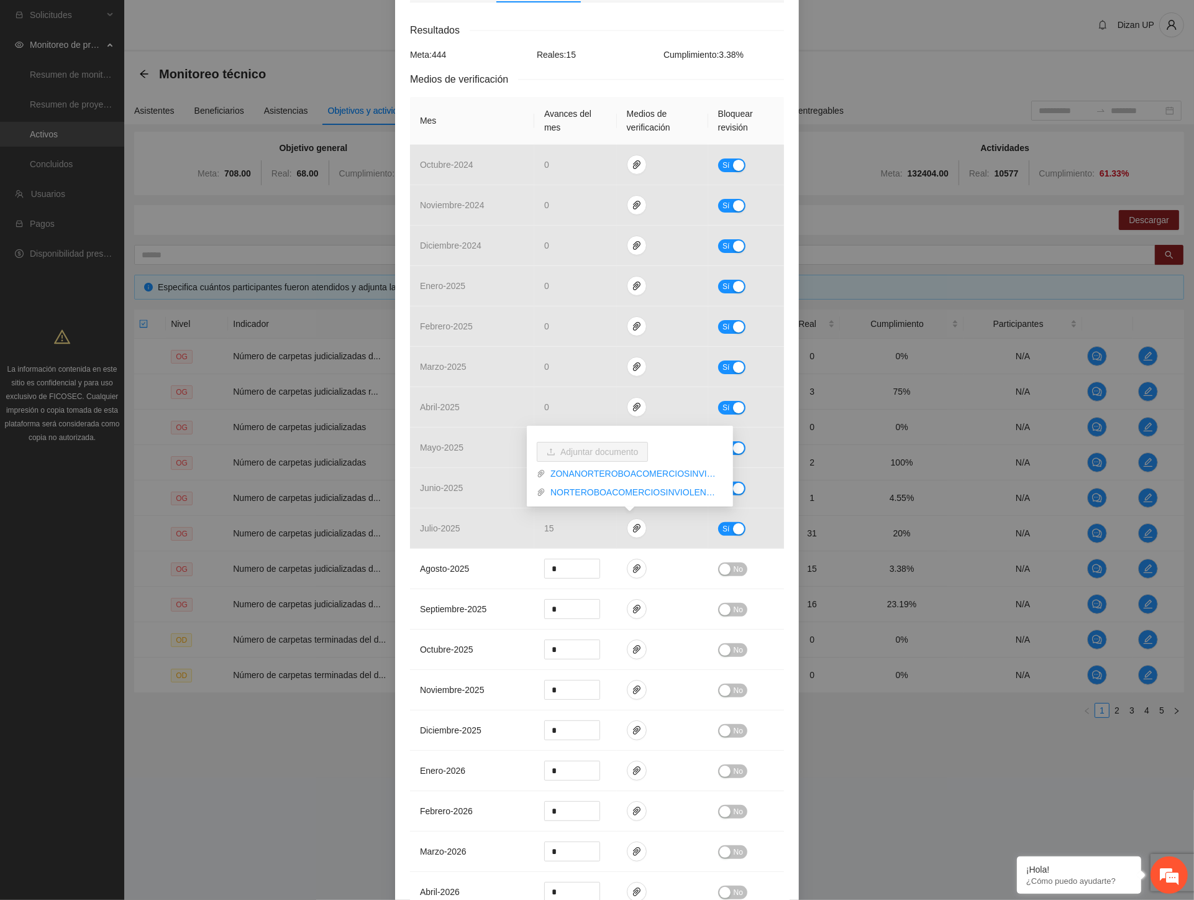
click at [508, 83] on span "Medios de verificación" at bounding box center [464, 79] width 108 height 16
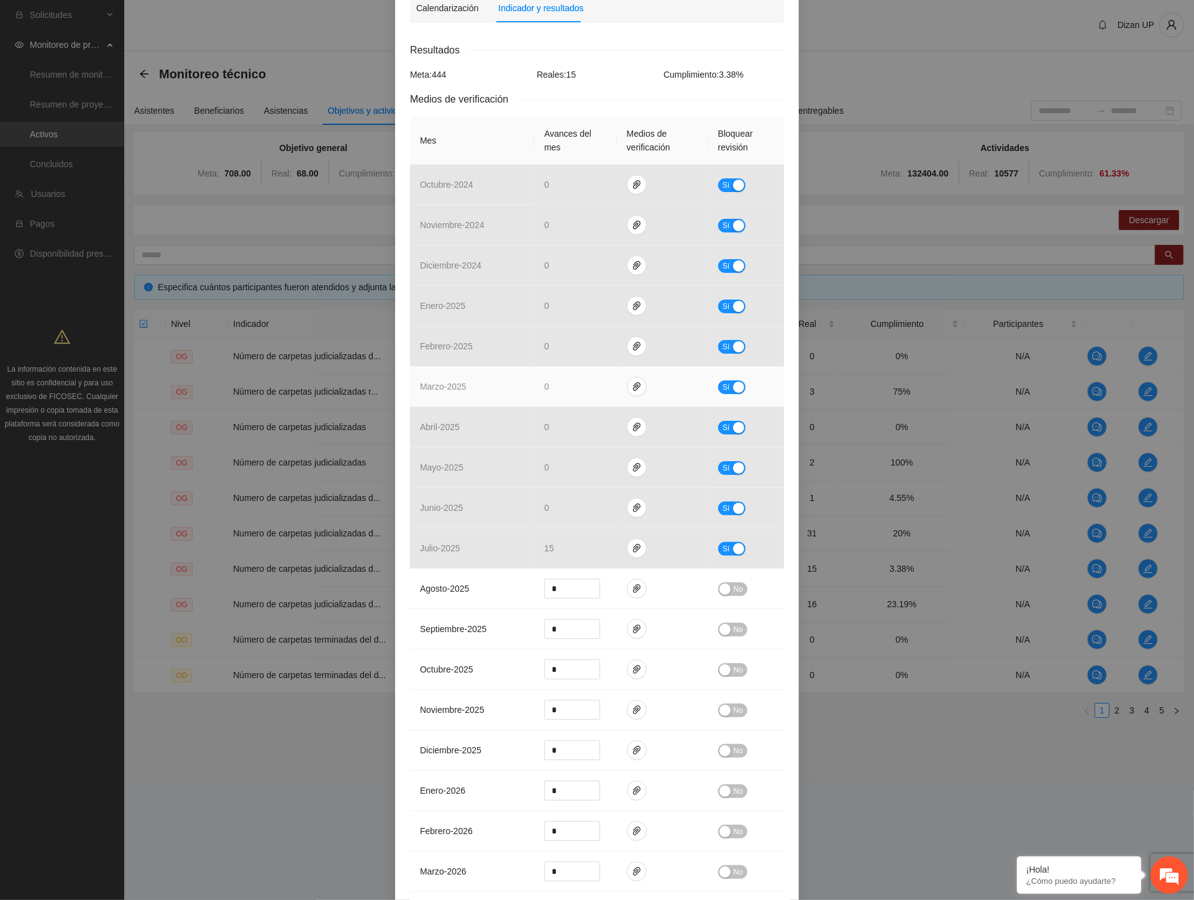
scroll to position [414, 0]
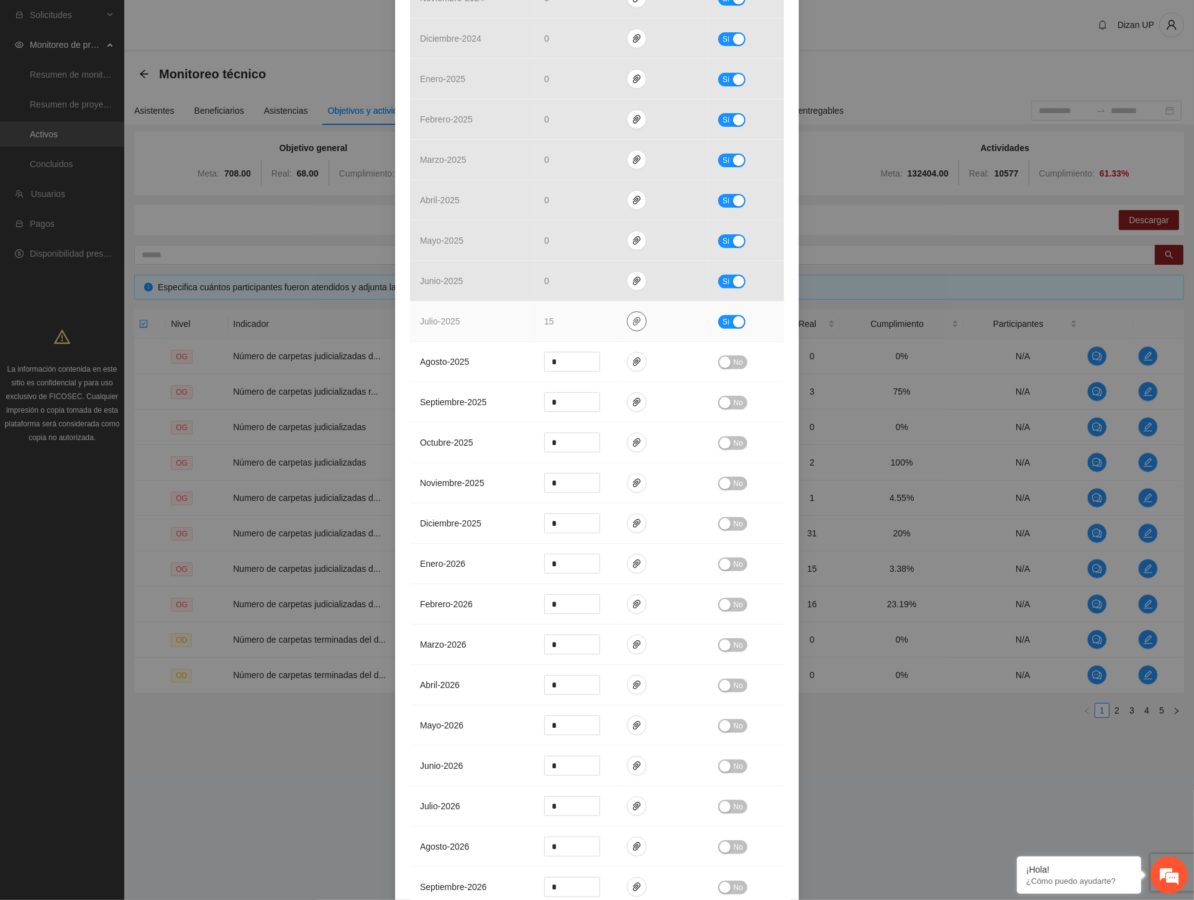
click at [629, 329] on button "button" at bounding box center [637, 321] width 20 height 20
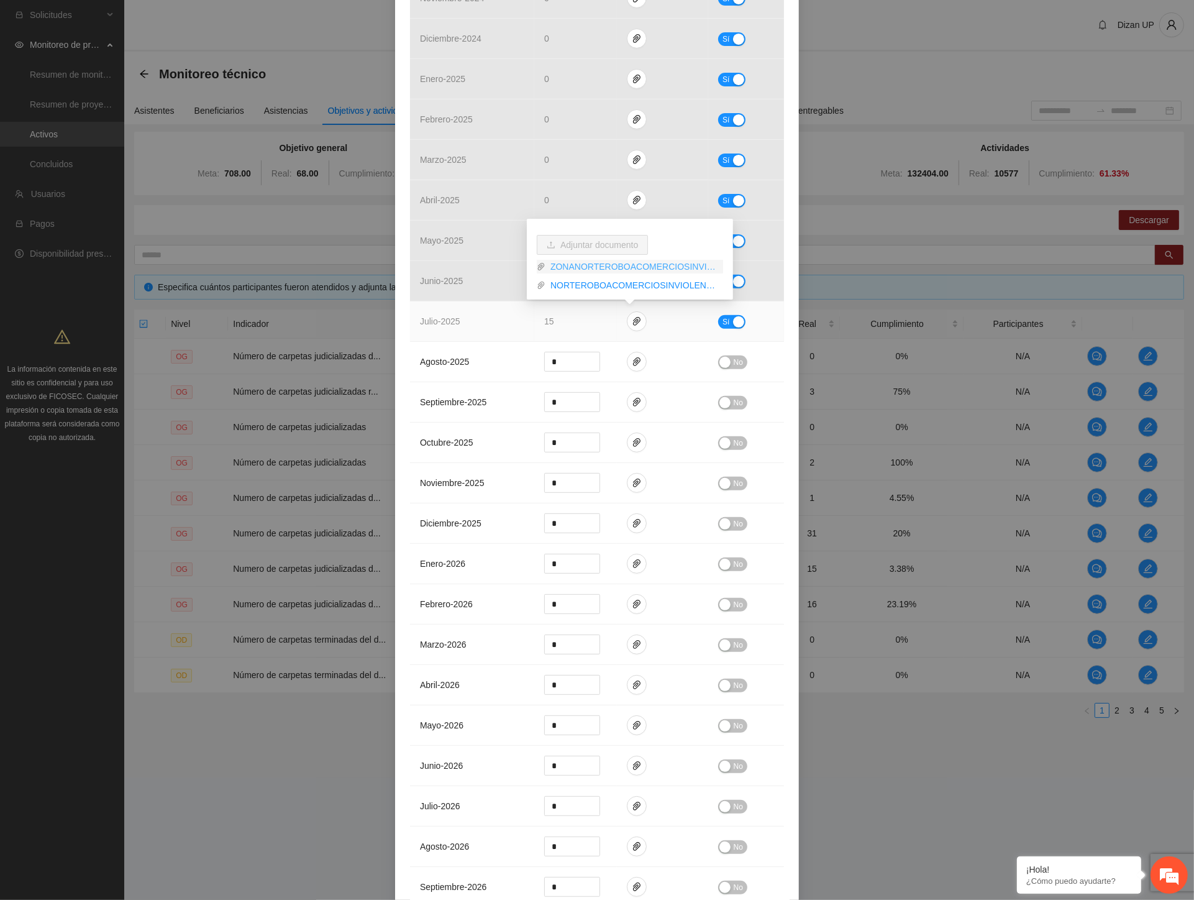
click at [604, 265] on link "ZONANORTEROBOACOMERCIOSINVIOLENCIA_0001.pdf" at bounding box center [634, 267] width 178 height 14
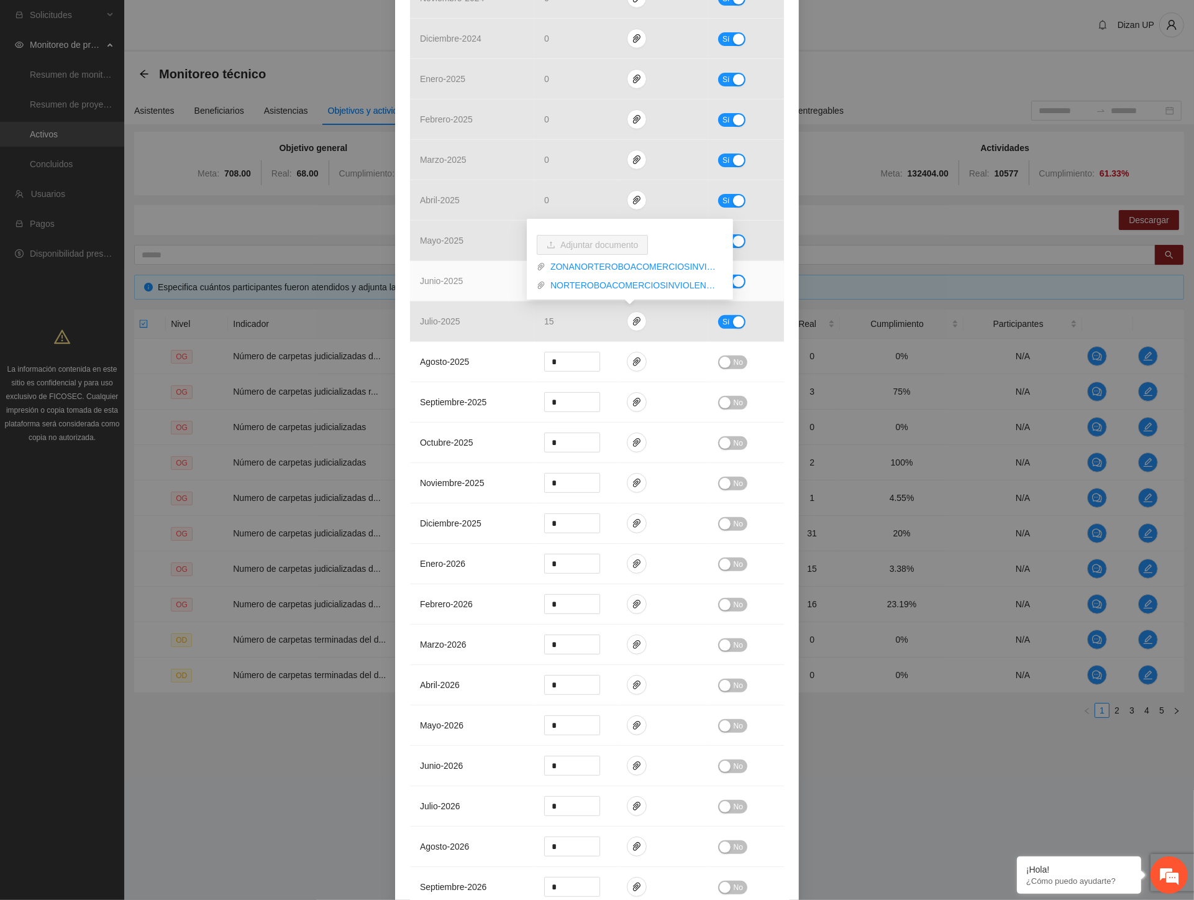
click at [488, 292] on td "junio - 2025" at bounding box center [472, 281] width 124 height 40
